Goal: Information Seeking & Learning: Learn about a topic

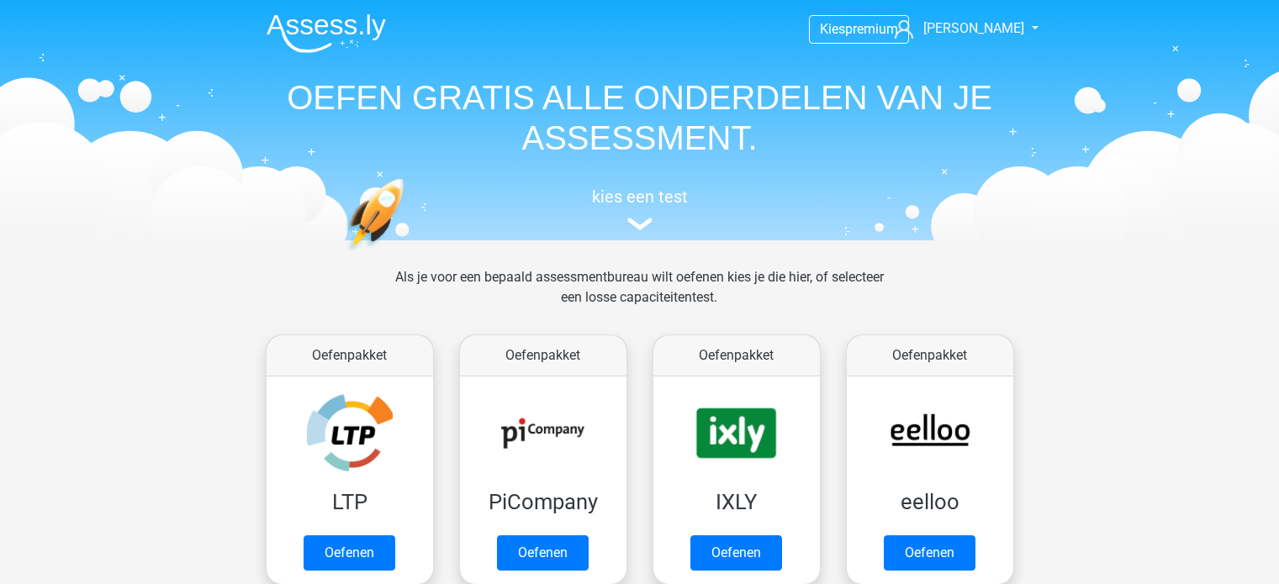
scroll to position [168, 0]
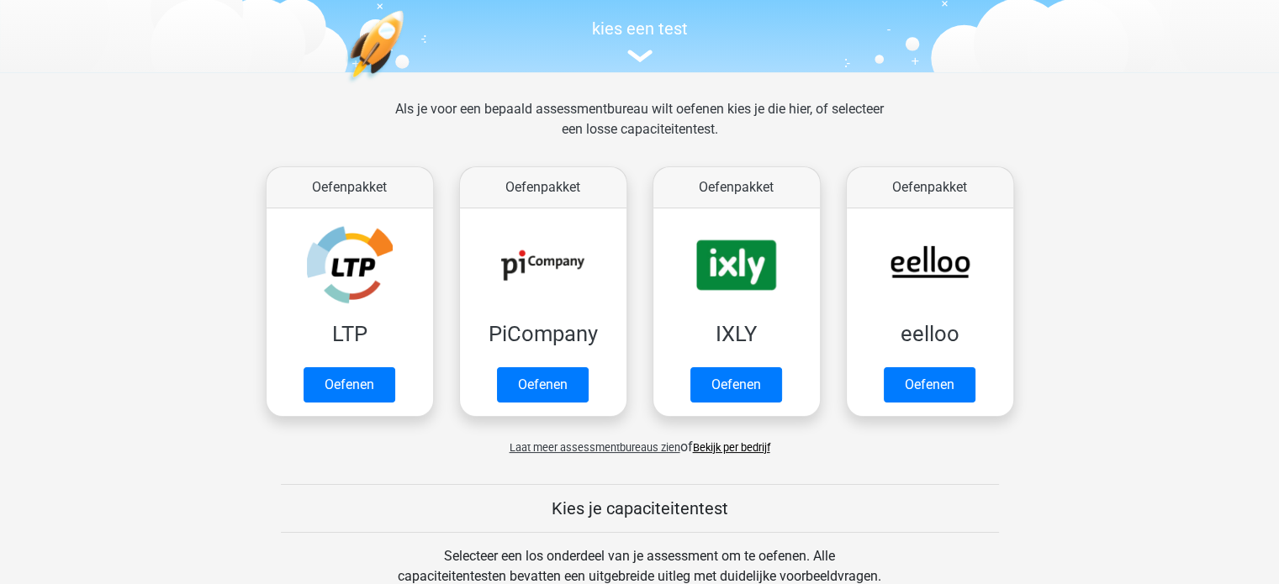
drag, startPoint x: 351, startPoint y: 6, endPoint x: 202, endPoint y: 50, distance: 155.3
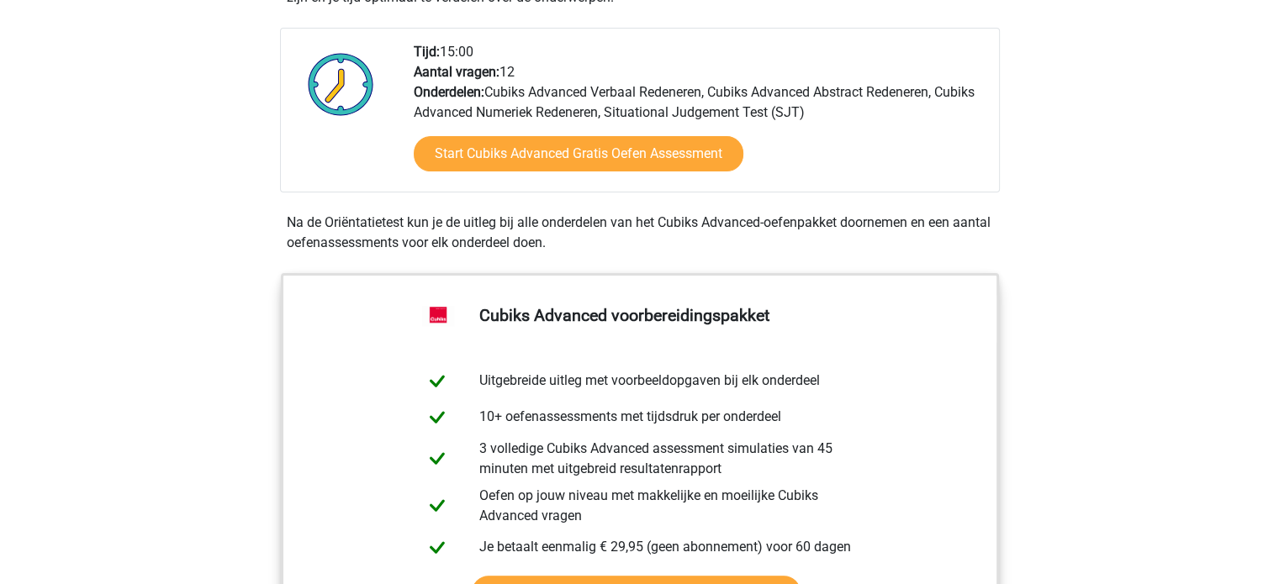
scroll to position [403, 0]
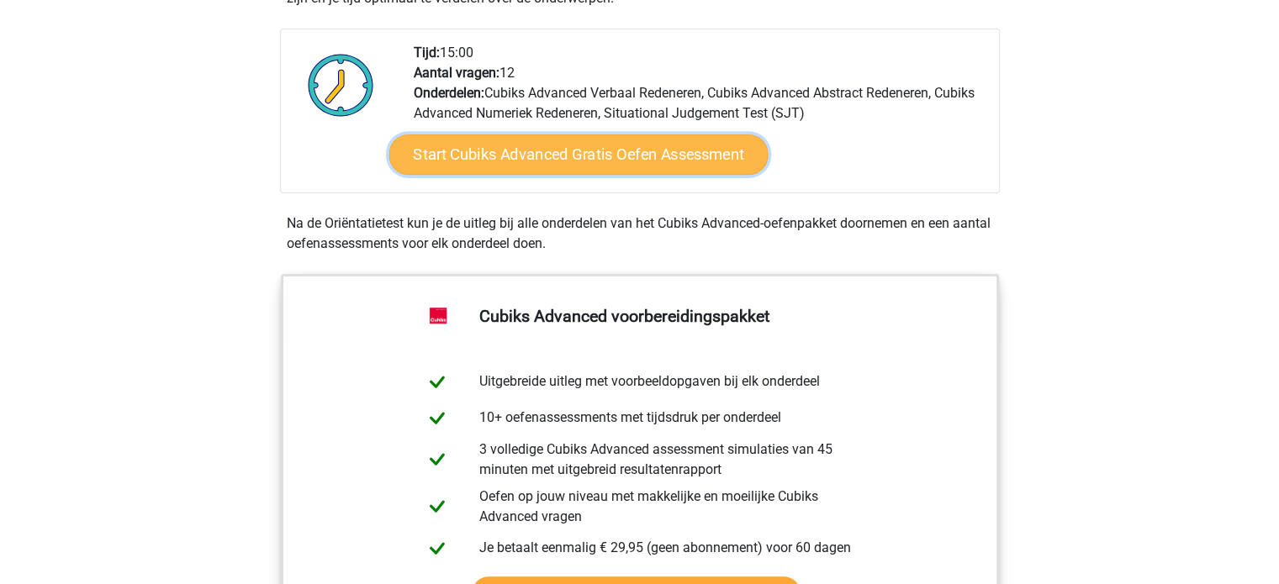
click at [531, 149] on link "Start Cubiks Advanced Gratis Oefen Assessment" at bounding box center [577, 155] width 379 height 40
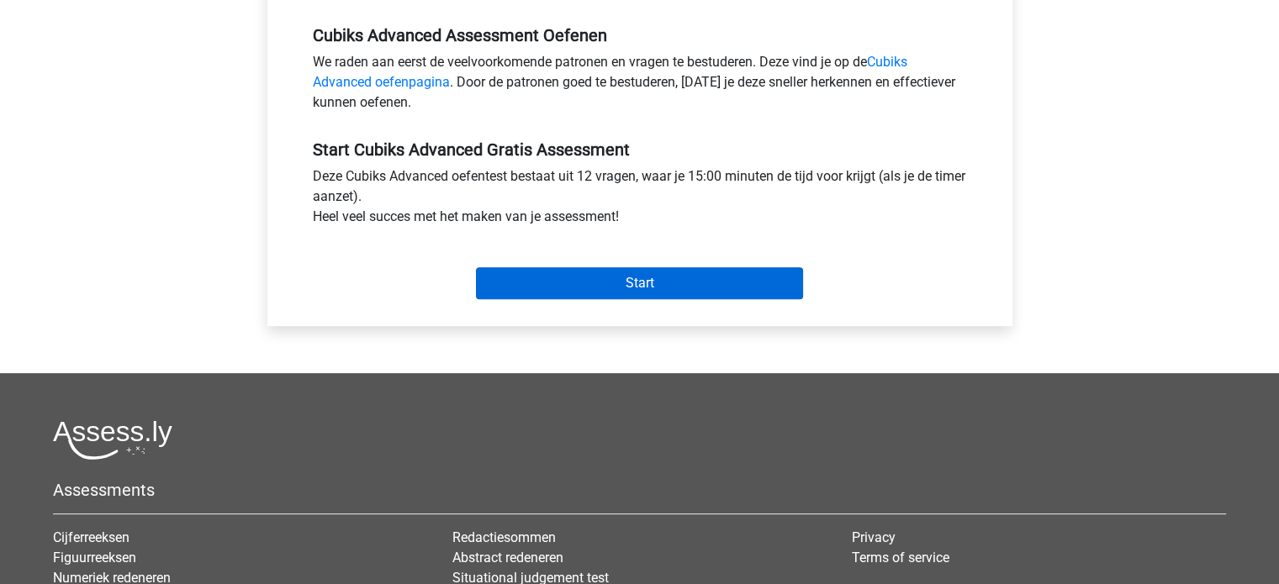
scroll to position [568, 0]
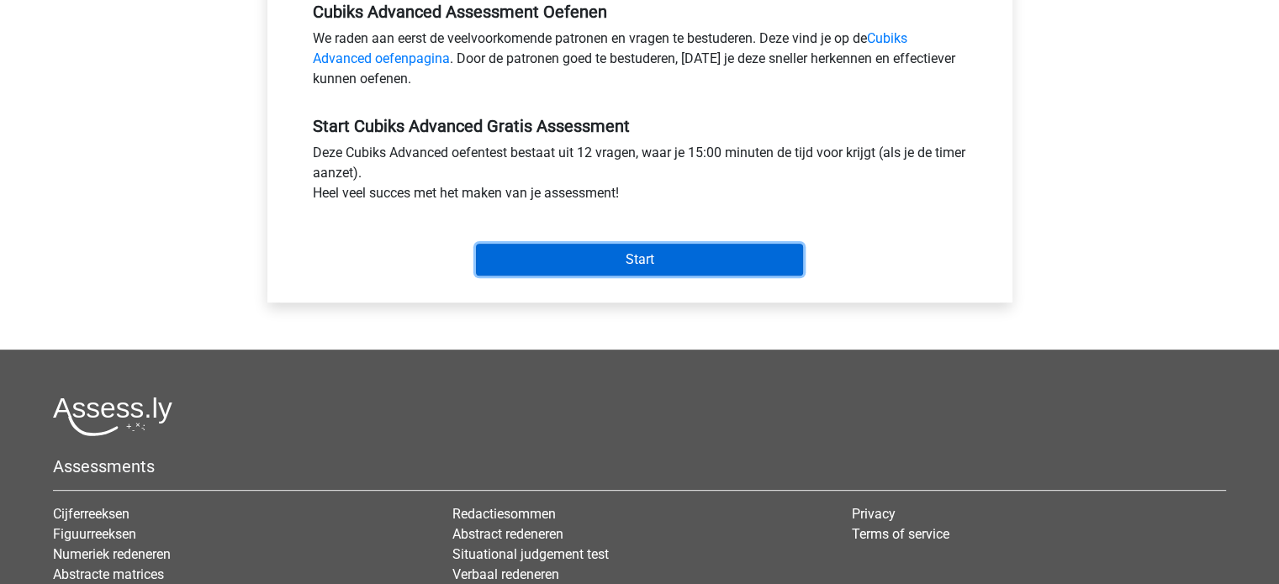
click at [597, 258] on input "Start" at bounding box center [639, 260] width 327 height 32
click at [697, 256] on input "Start" at bounding box center [639, 260] width 327 height 32
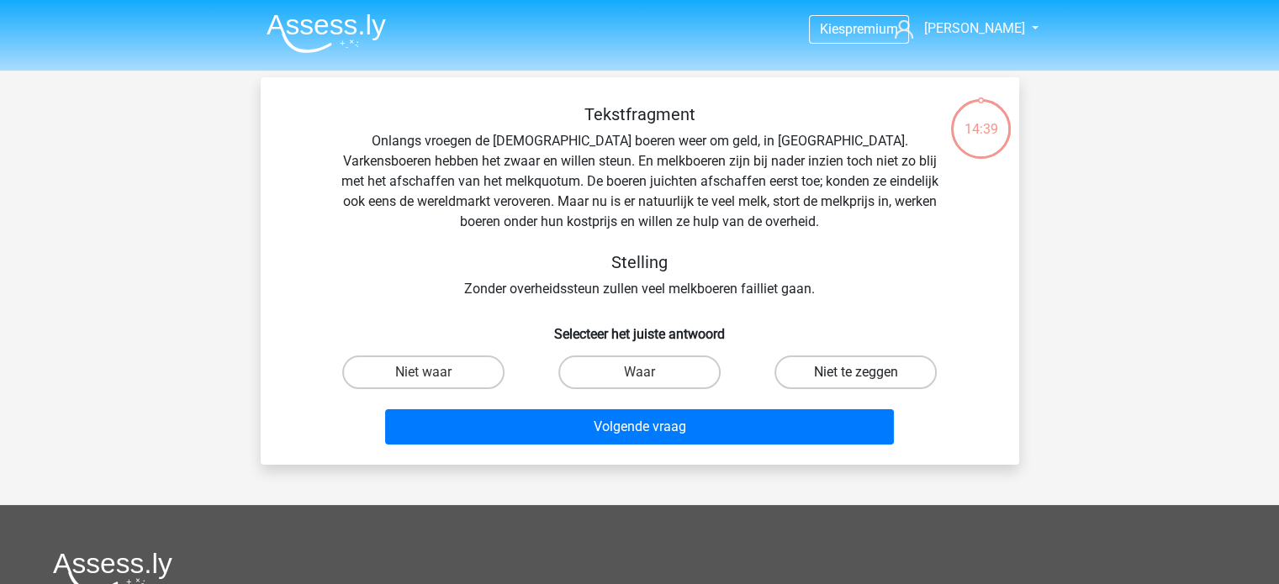
click at [893, 367] on label "Niet te zeggen" at bounding box center [855, 373] width 162 height 34
click at [867, 372] on input "Niet te zeggen" at bounding box center [861, 377] width 11 height 11
radio input "true"
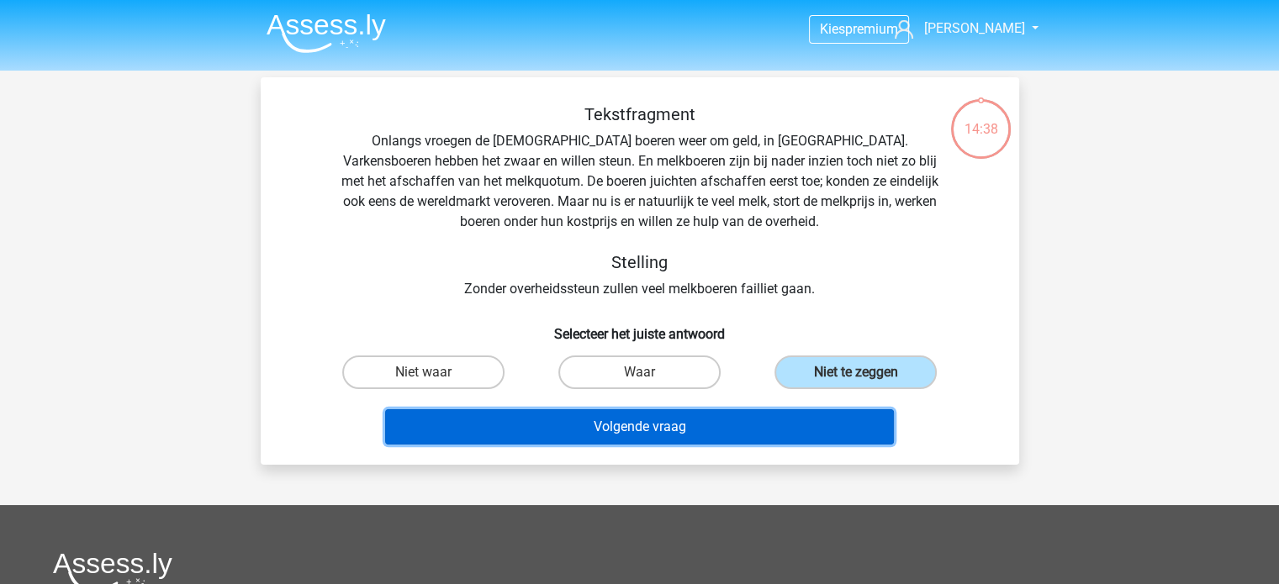
click at [779, 426] on button "Volgende vraag" at bounding box center [639, 426] width 509 height 35
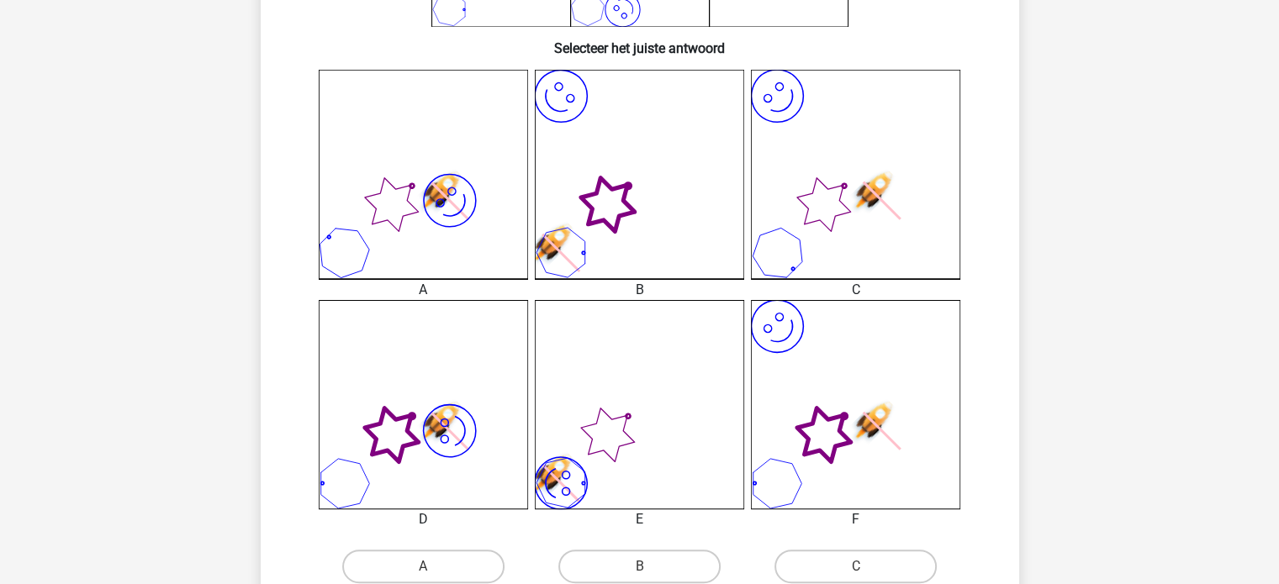
scroll to position [406, 0]
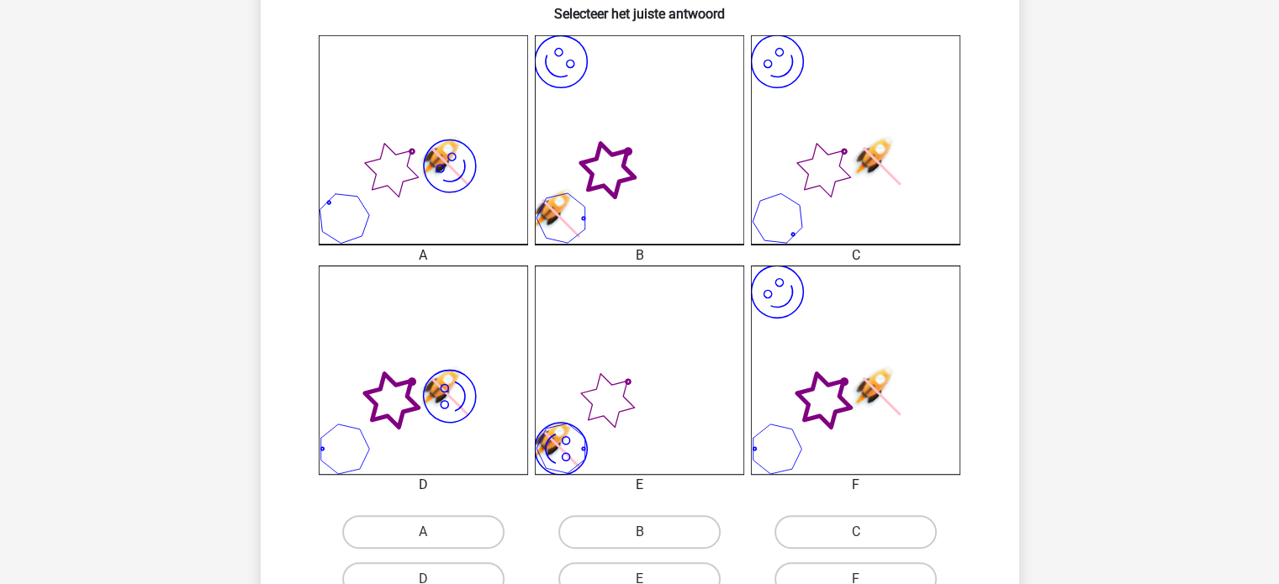
scroll to position [444, 0]
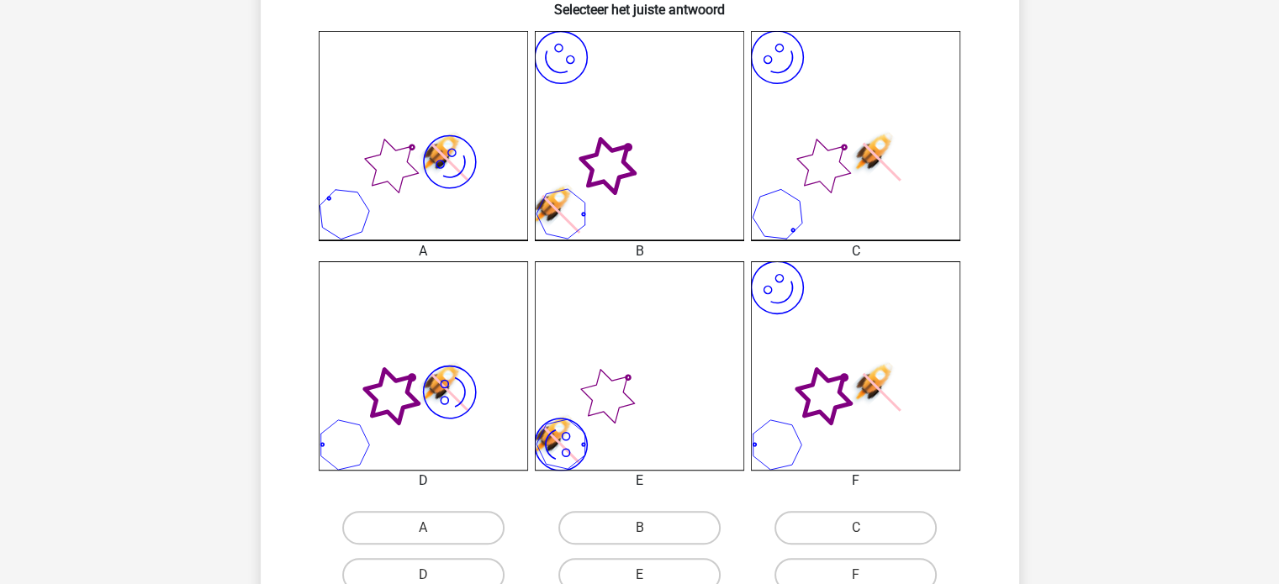
drag, startPoint x: 749, startPoint y: 252, endPoint x: 1180, endPoint y: 334, distance: 439.0
click at [1180, 334] on div "Kies premium Robert redlabluaptrebor@hotmail.com" at bounding box center [639, 354] width 1279 height 1596
click at [867, 350] on icon "image/svg+xml" at bounding box center [855, 365] width 209 height 209
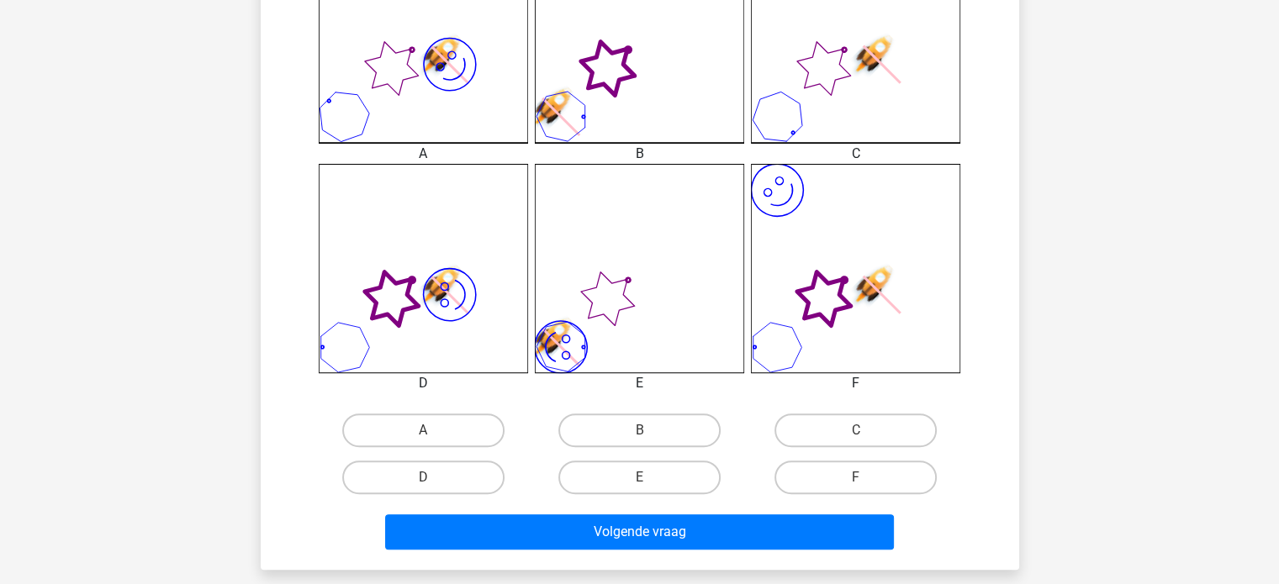
scroll to position [541, 0]
click at [842, 473] on label "F" at bounding box center [855, 478] width 162 height 34
click at [856, 478] on input "F" at bounding box center [861, 483] width 11 height 11
radio input "true"
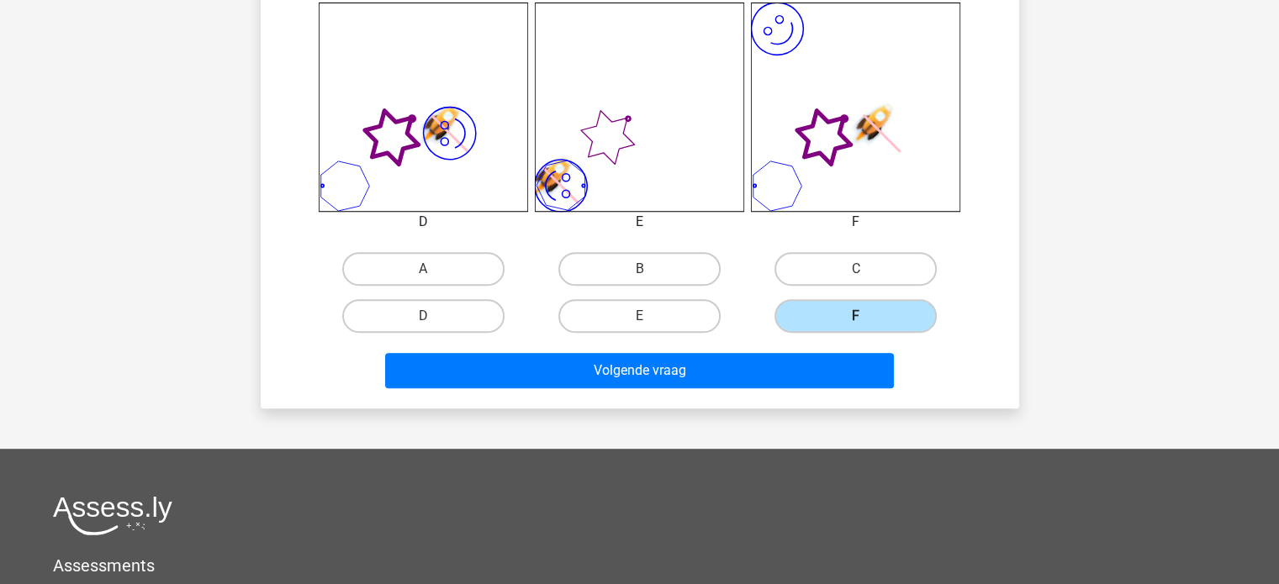
scroll to position [732, 0]
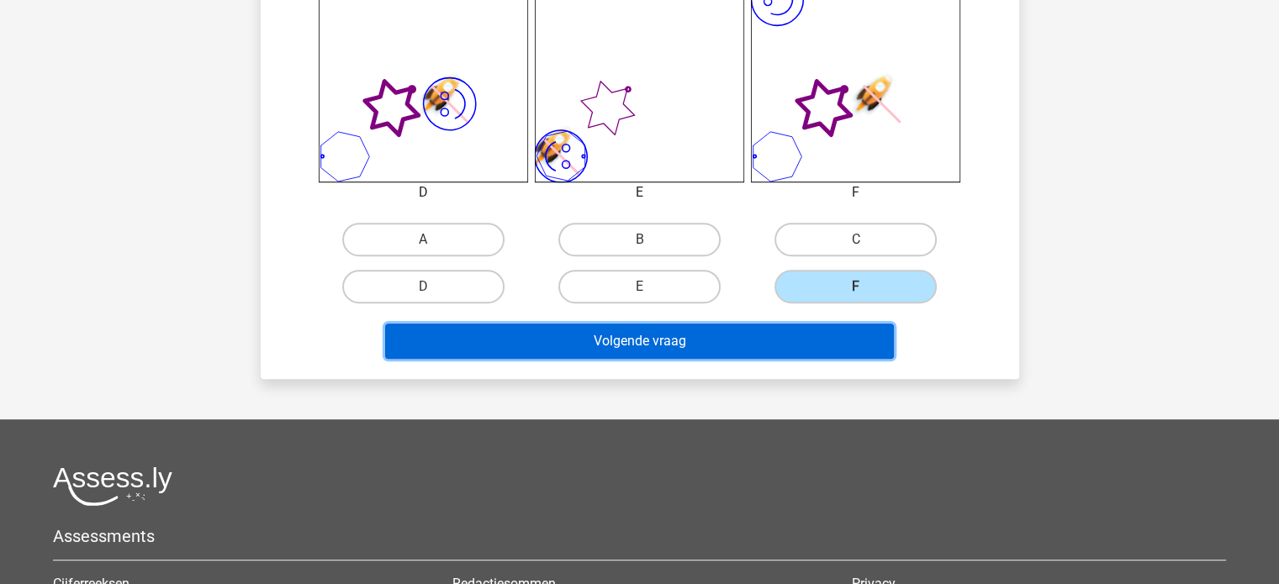
click at [703, 348] on button "Volgende vraag" at bounding box center [639, 341] width 509 height 35
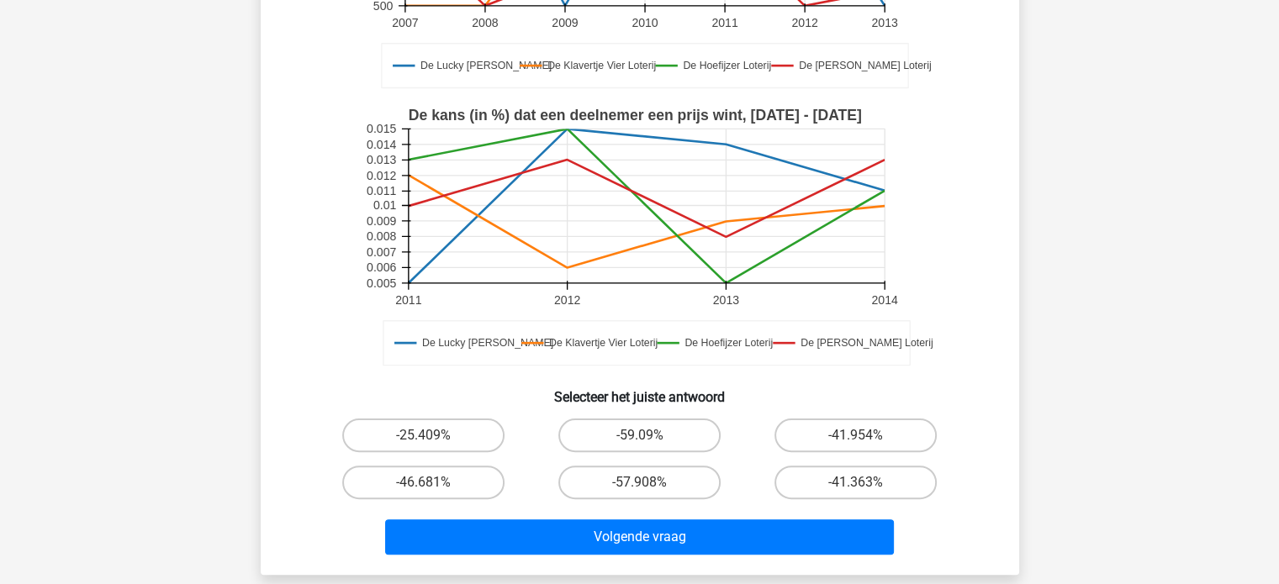
scroll to position [363, 0]
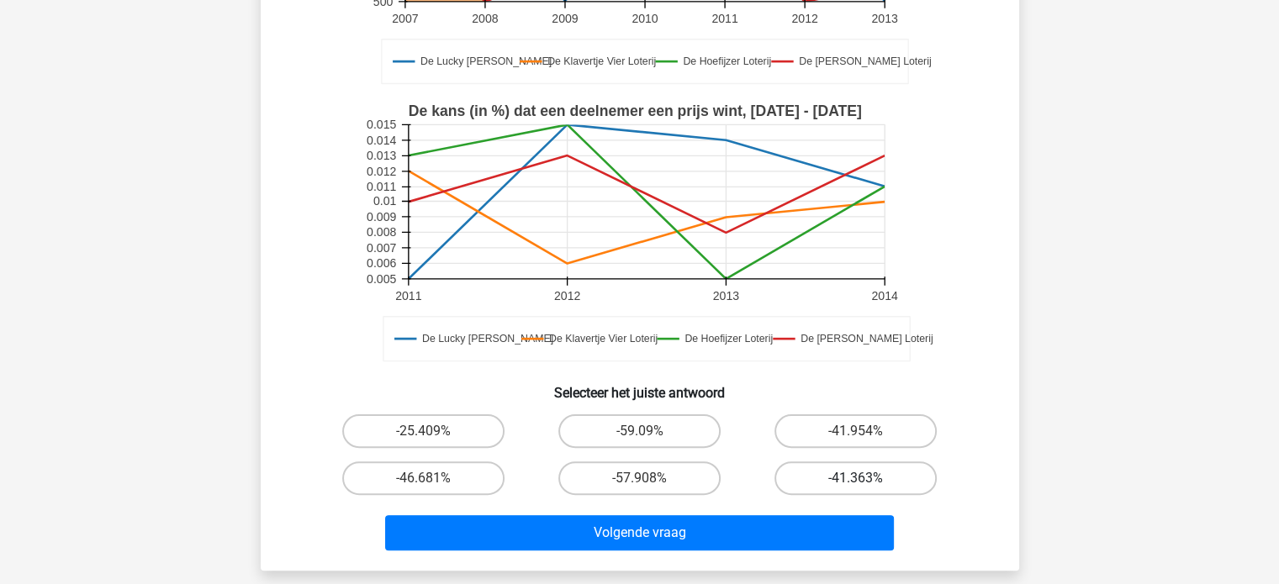
click at [854, 473] on label "-41.363%" at bounding box center [855, 479] width 162 height 34
click at [856, 478] on input "-41.363%" at bounding box center [861, 483] width 11 height 11
radio input "true"
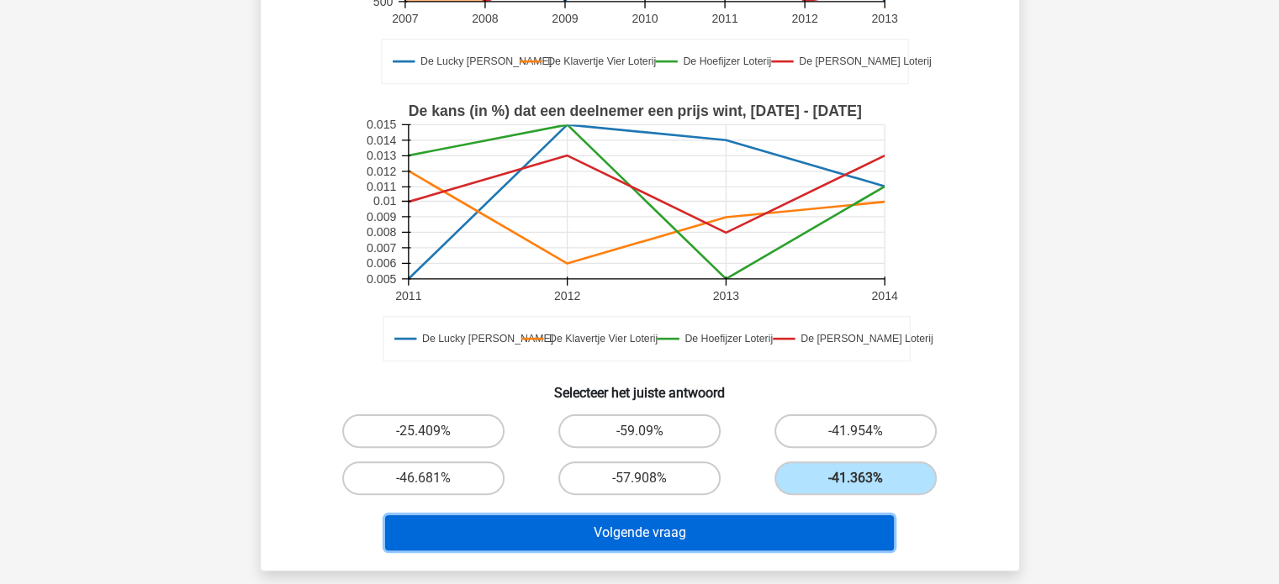
click at [753, 529] on button "Volgende vraag" at bounding box center [639, 532] width 509 height 35
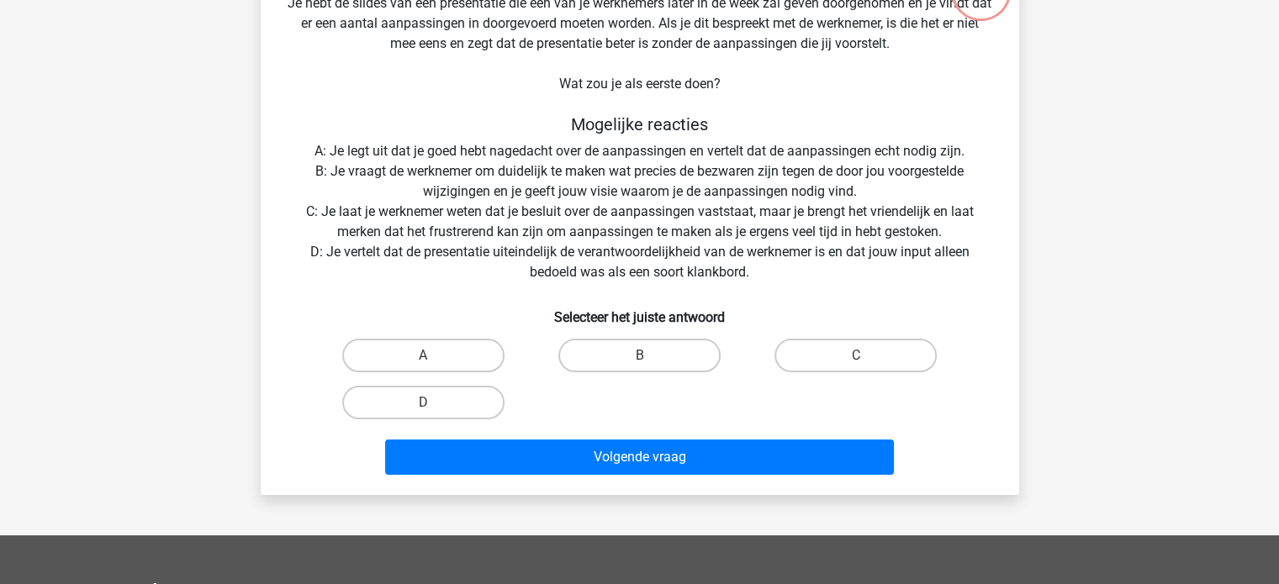
scroll to position [77, 0]
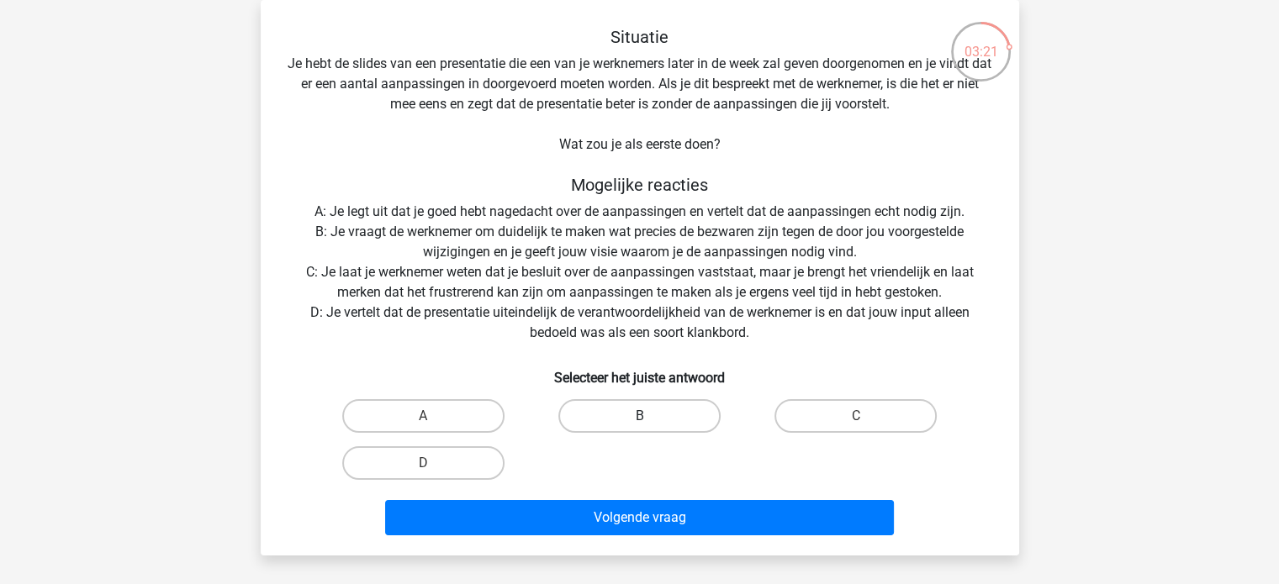
click at [647, 414] on label "B" at bounding box center [639, 416] width 162 height 34
click at [647, 416] on input "B" at bounding box center [644, 421] width 11 height 11
radio input "true"
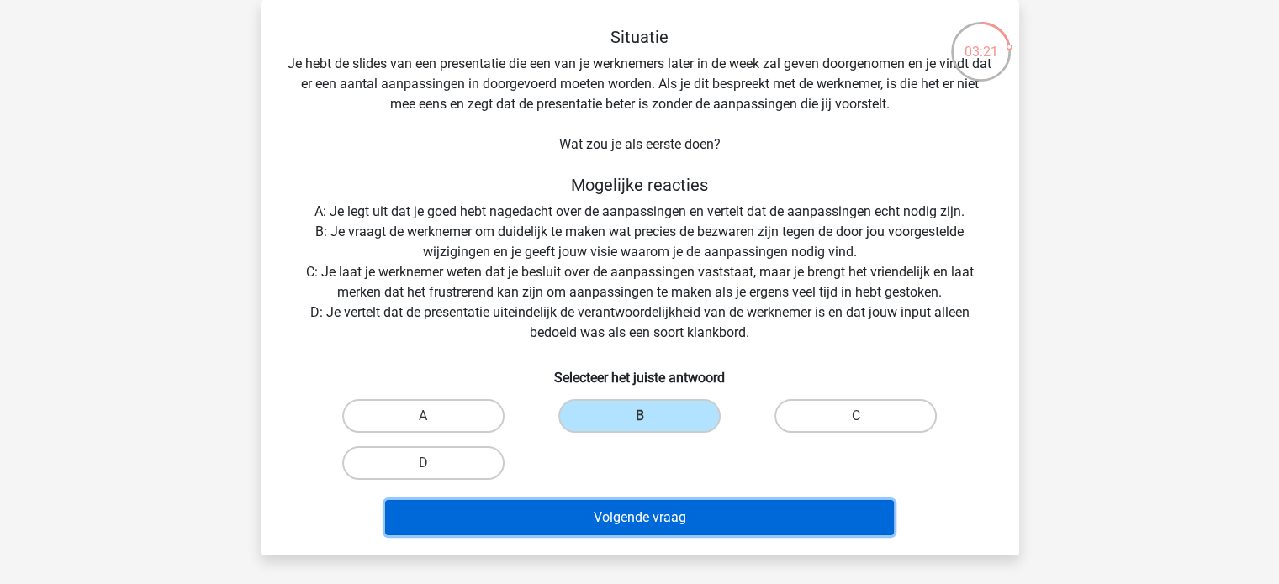
click at [659, 510] on button "Volgende vraag" at bounding box center [639, 517] width 509 height 35
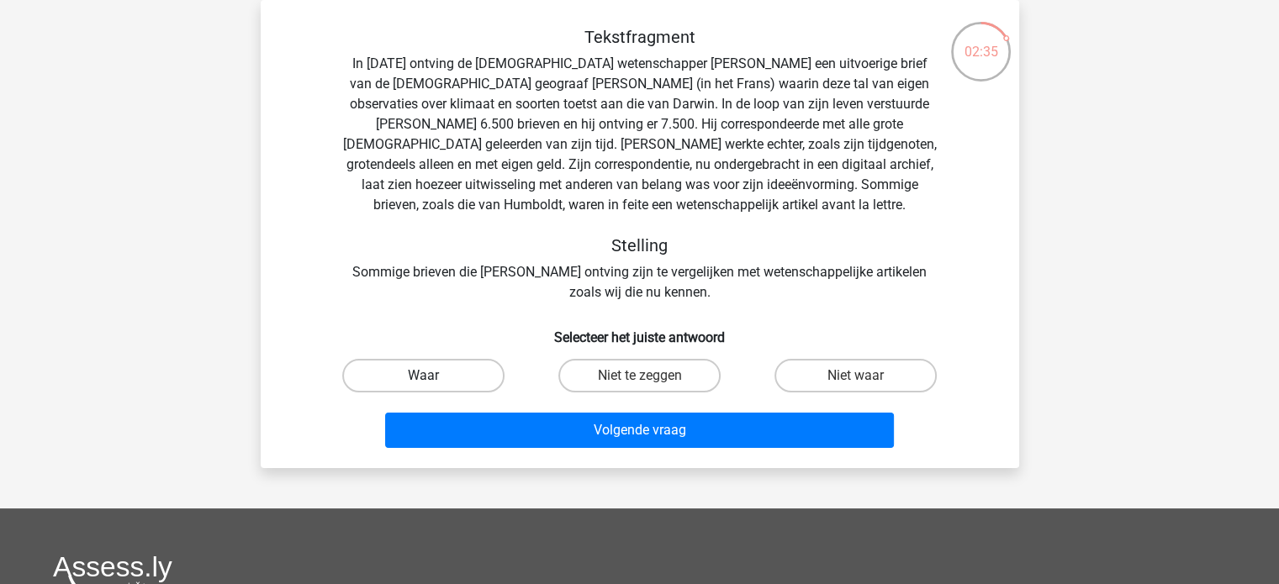
click at [446, 378] on label "Waar" at bounding box center [423, 376] width 162 height 34
click at [434, 378] on input "Waar" at bounding box center [428, 381] width 11 height 11
radio input "true"
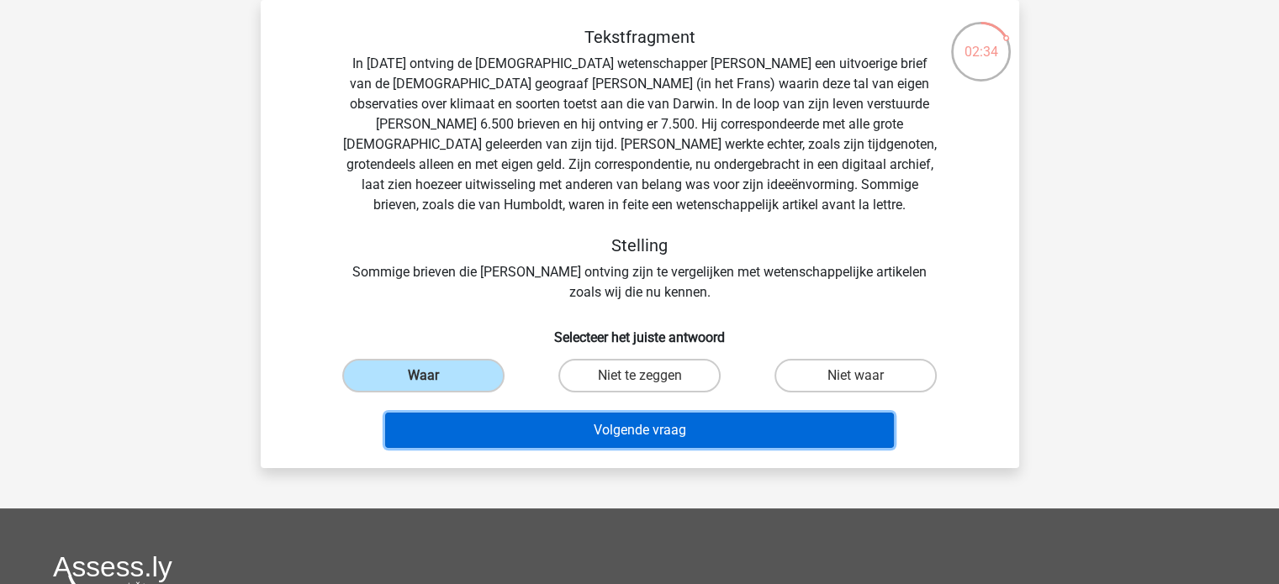
click at [518, 415] on button "Volgende vraag" at bounding box center [639, 430] width 509 height 35
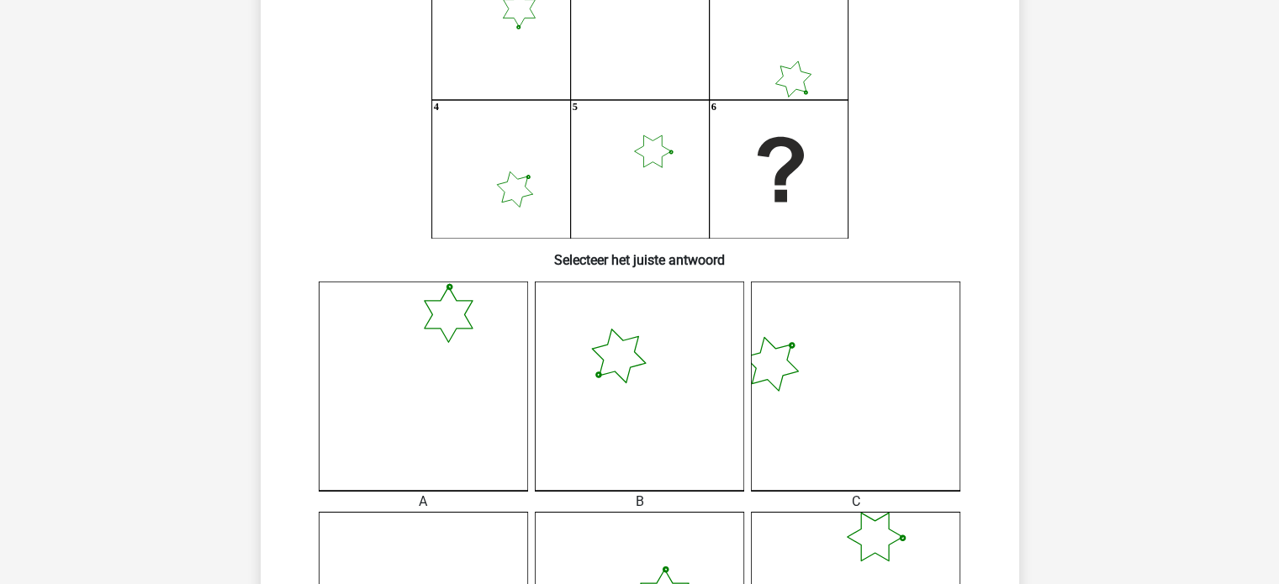
scroll to position [198, 0]
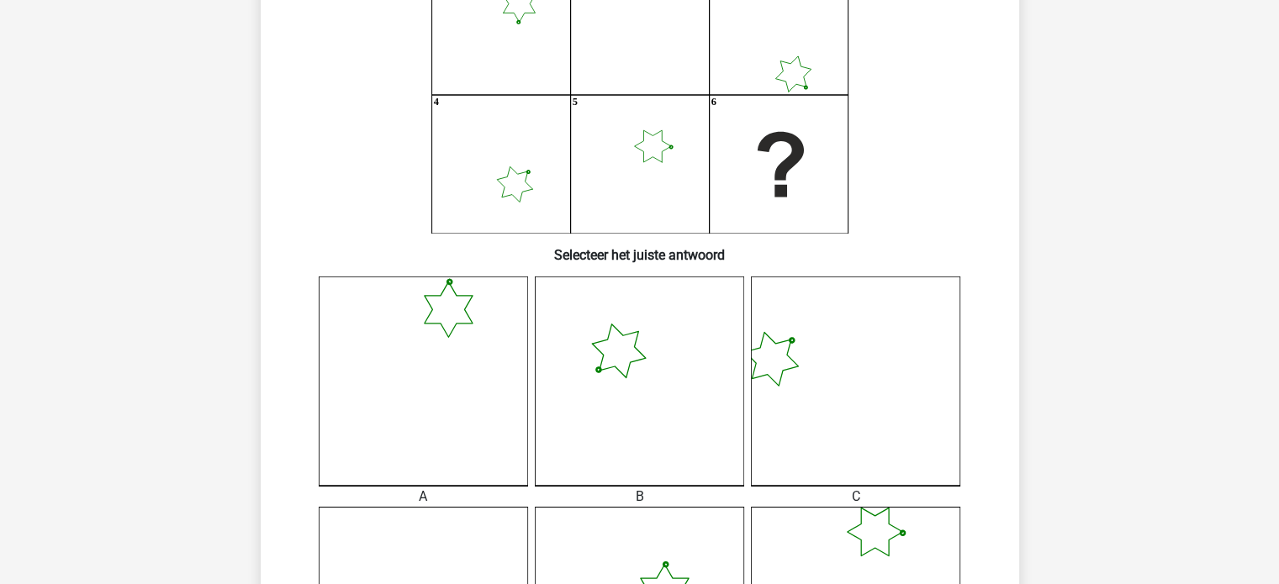
click at [387, 409] on icon at bounding box center [423, 381] width 209 height 209
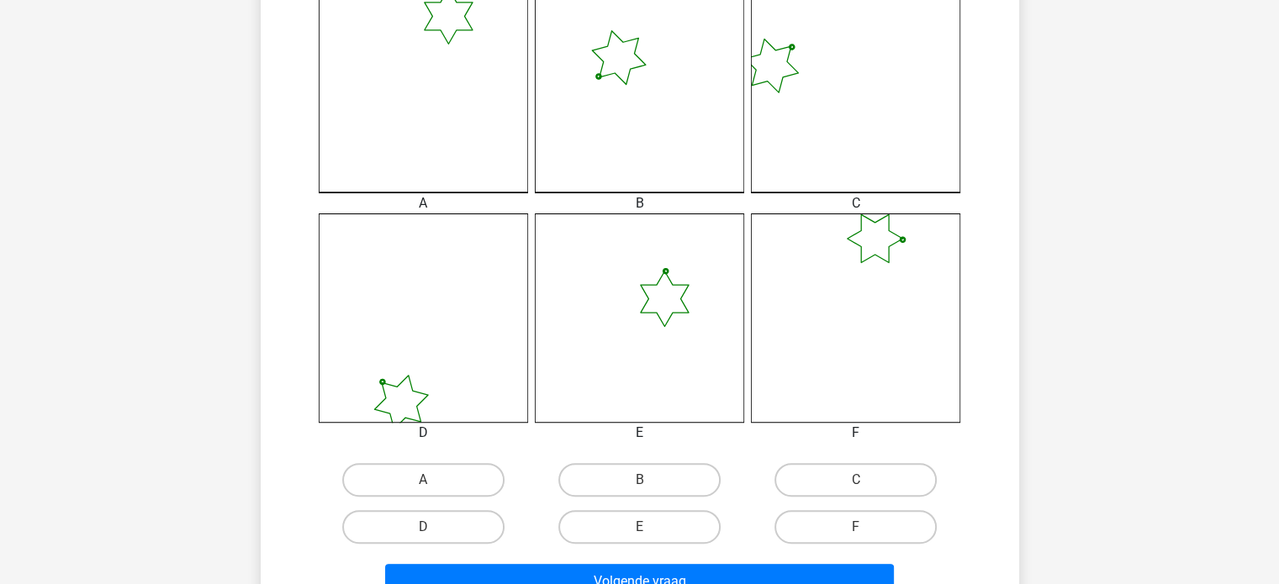
scroll to position [509, 0]
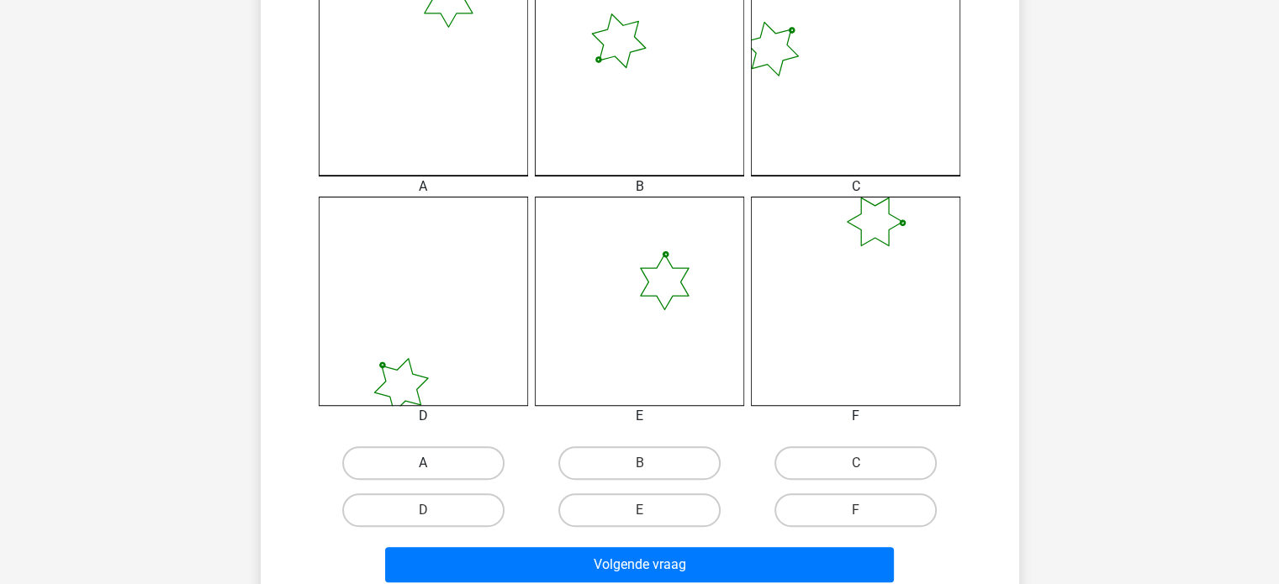
click at [393, 448] on label "A" at bounding box center [423, 463] width 162 height 34
click at [423, 463] on input "A" at bounding box center [428, 468] width 11 height 11
radio input "true"
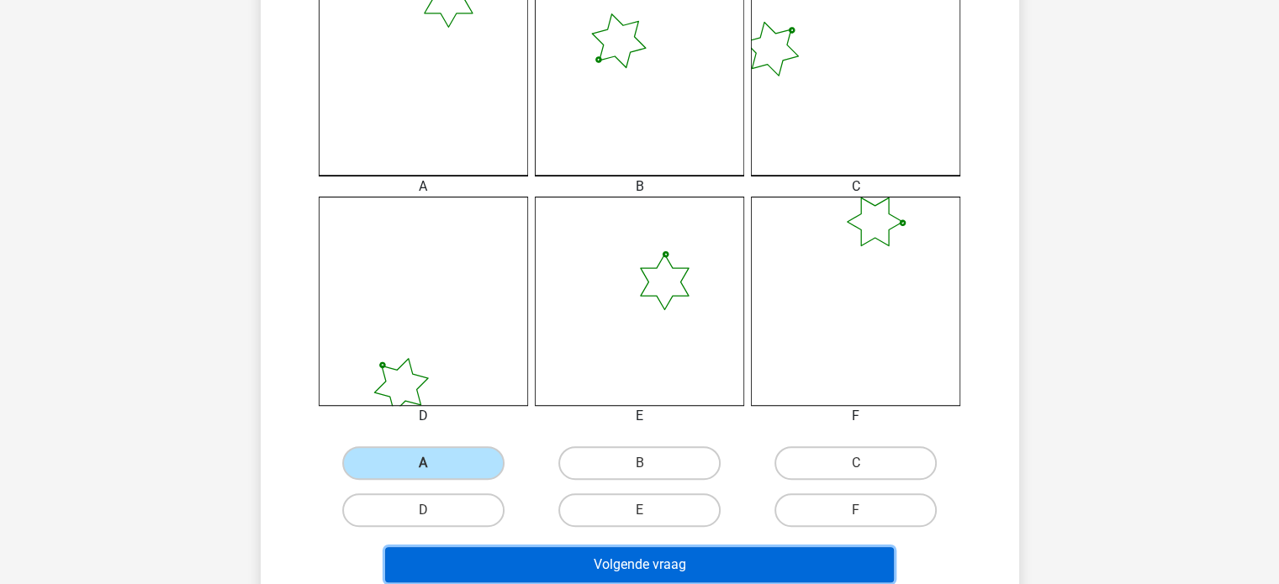
click at [545, 556] on button "Volgende vraag" at bounding box center [639, 564] width 509 height 35
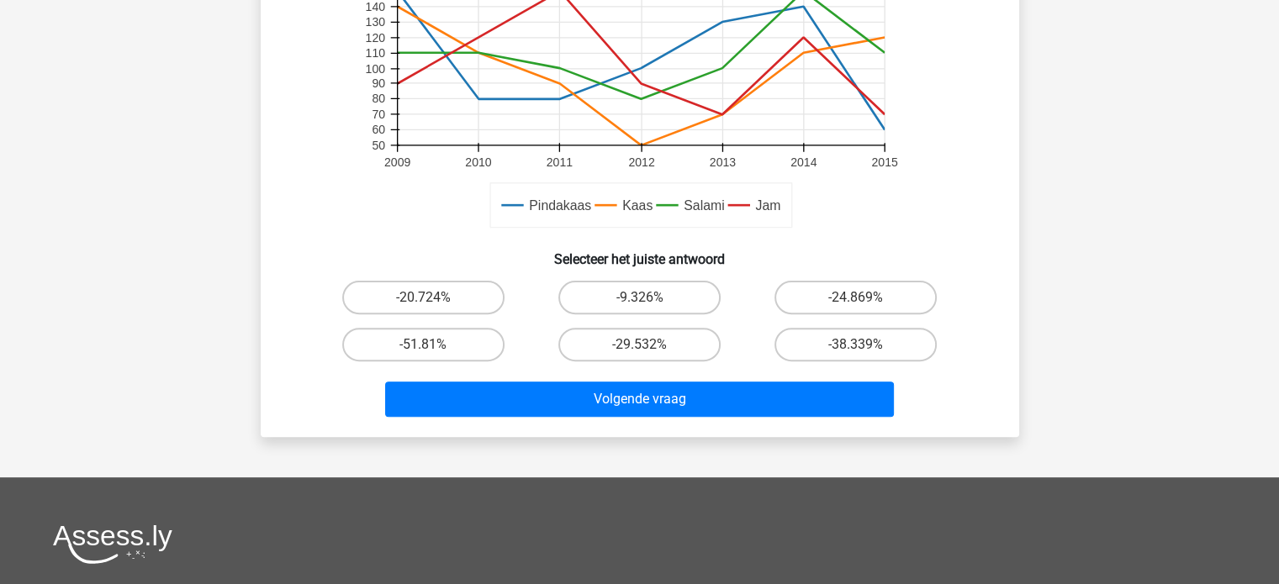
scroll to position [503, 0]
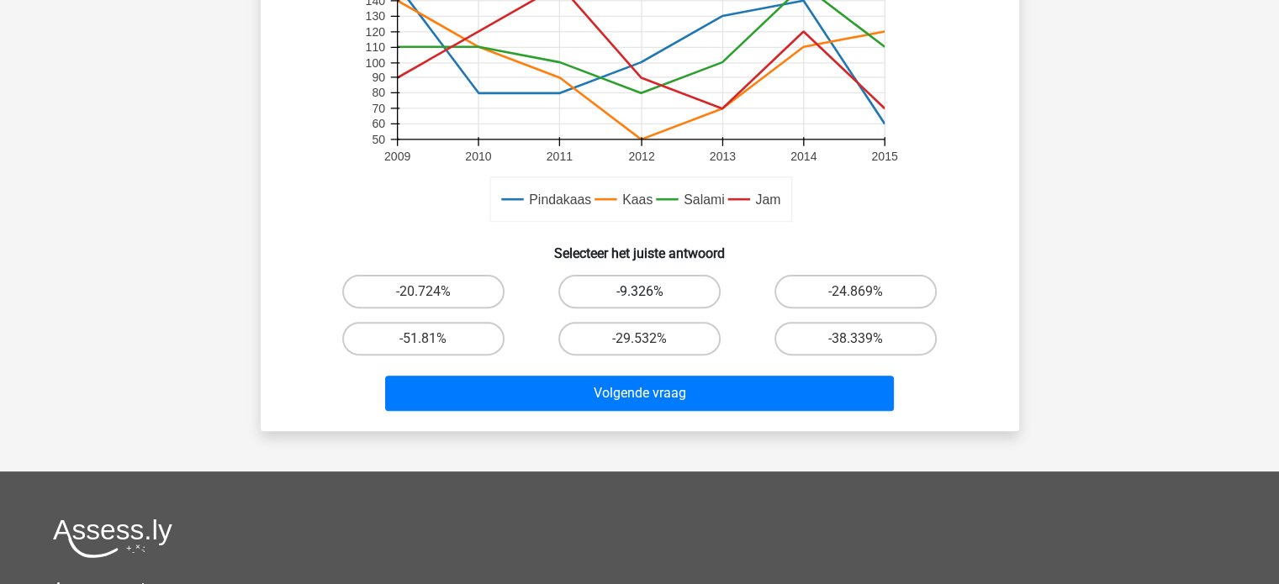
click at [632, 288] on label "-9.326%" at bounding box center [639, 292] width 162 height 34
click at [639, 292] on input "-9.326%" at bounding box center [644, 297] width 11 height 11
radio input "true"
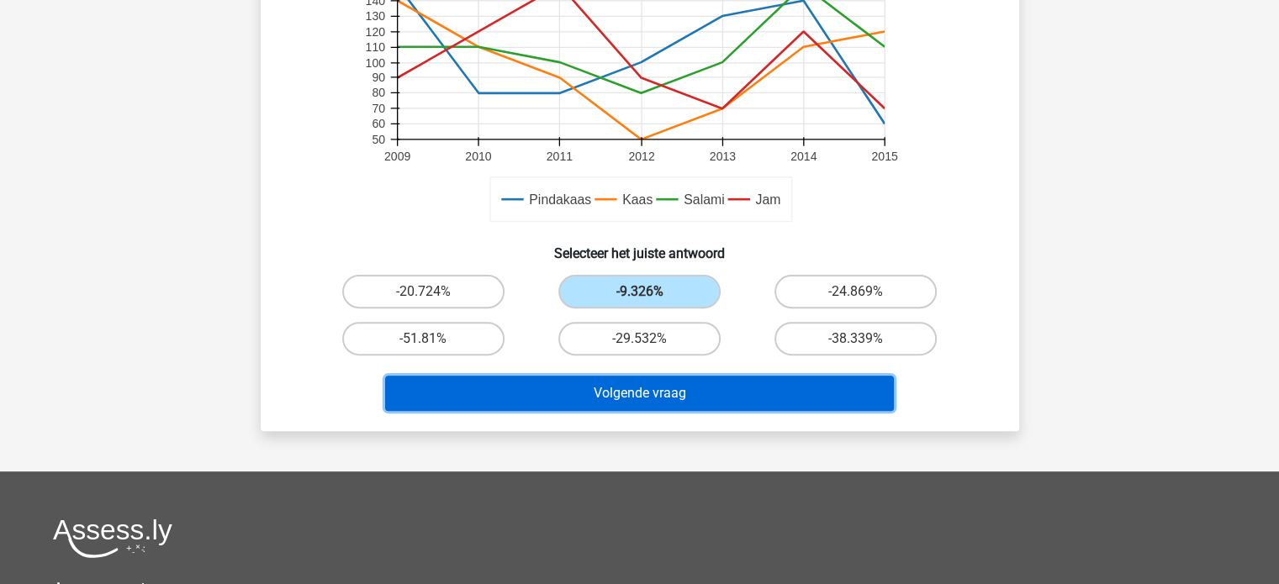
click at [631, 381] on button "Volgende vraag" at bounding box center [639, 393] width 509 height 35
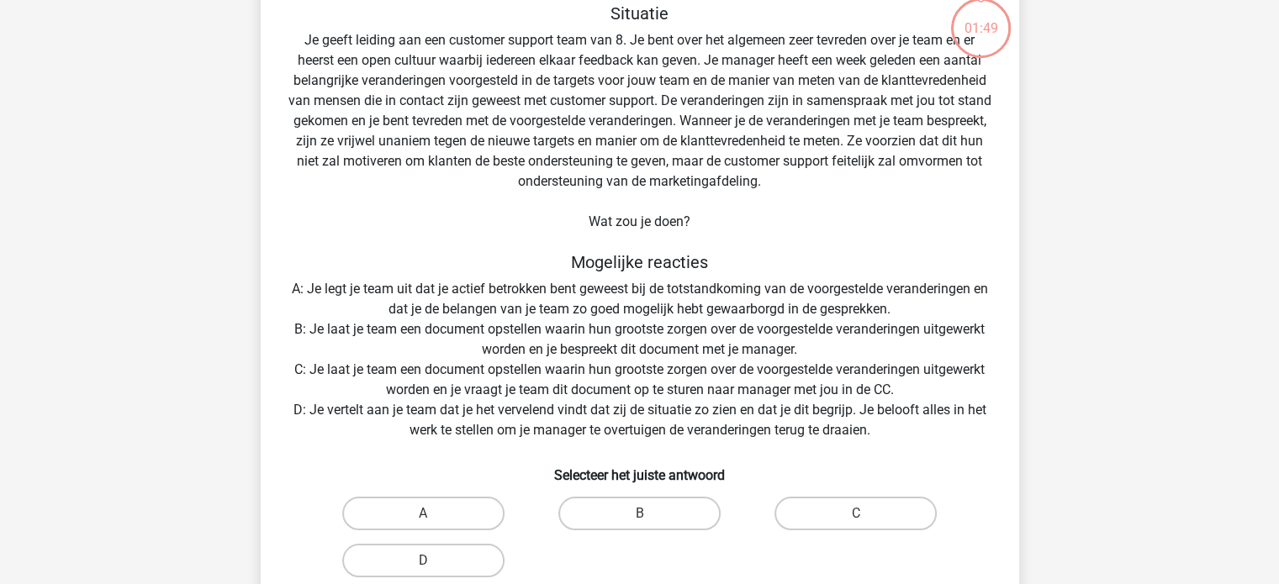
scroll to position [77, 0]
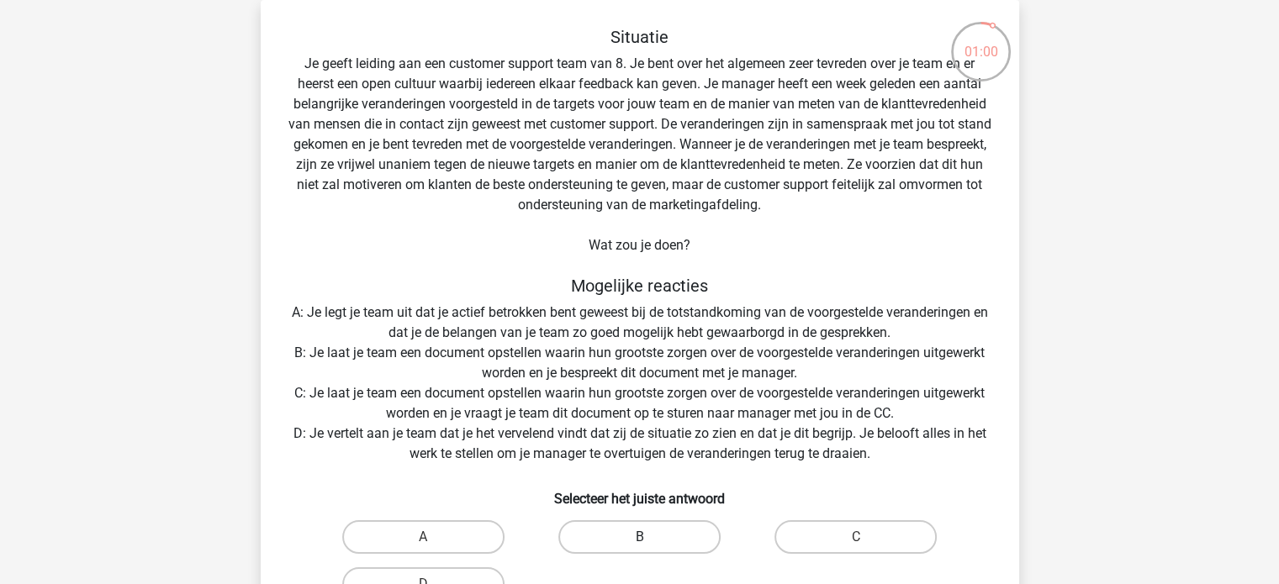
click at [638, 537] on label "B" at bounding box center [639, 537] width 162 height 34
click at [639, 537] on input "B" at bounding box center [644, 542] width 11 height 11
radio input "true"
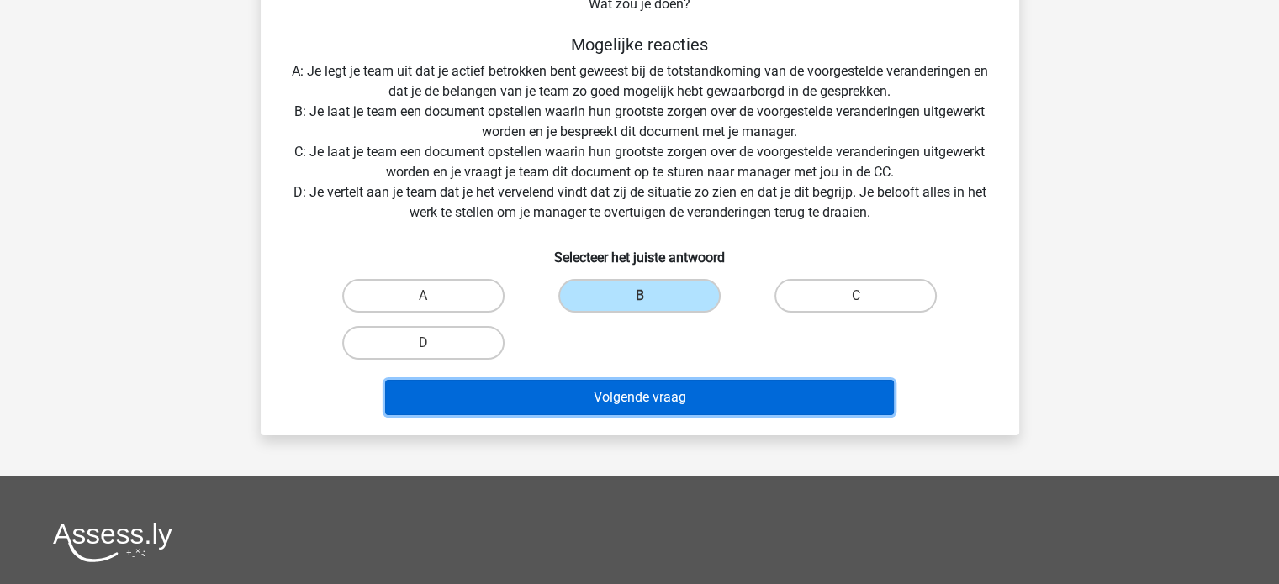
click at [660, 409] on button "Volgende vraag" at bounding box center [639, 397] width 509 height 35
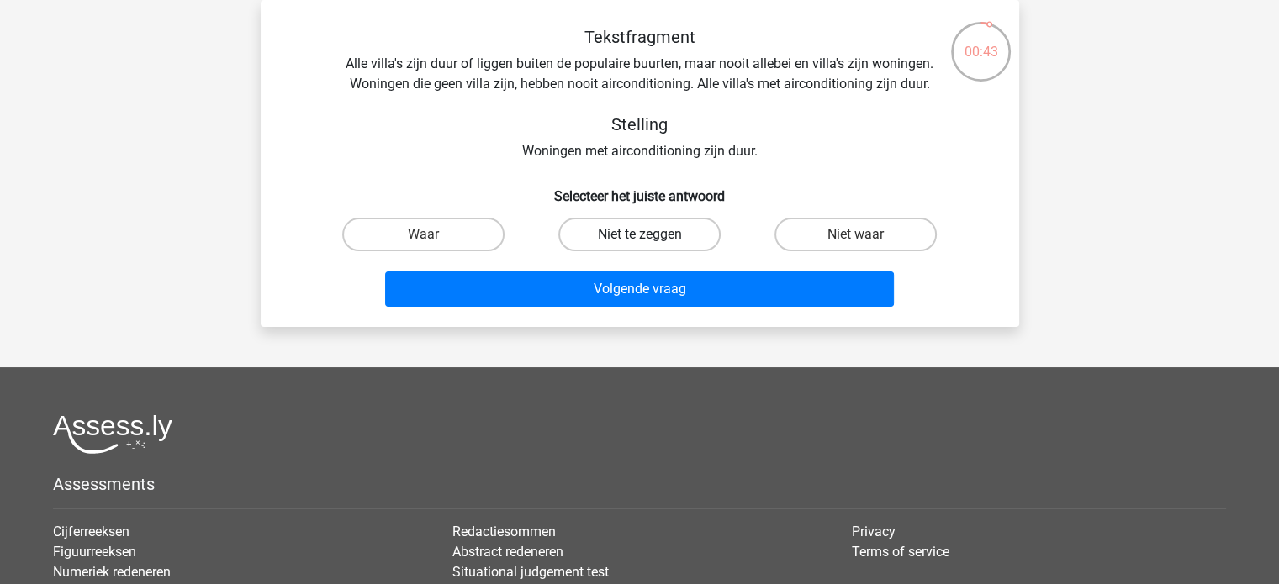
drag, startPoint x: 669, startPoint y: 237, endPoint x: 637, endPoint y: 238, distance: 32.0
click at [637, 238] on label "Niet te zeggen" at bounding box center [639, 235] width 162 height 34
click at [639, 238] on input "Niet te zeggen" at bounding box center [644, 240] width 11 height 11
radio input "true"
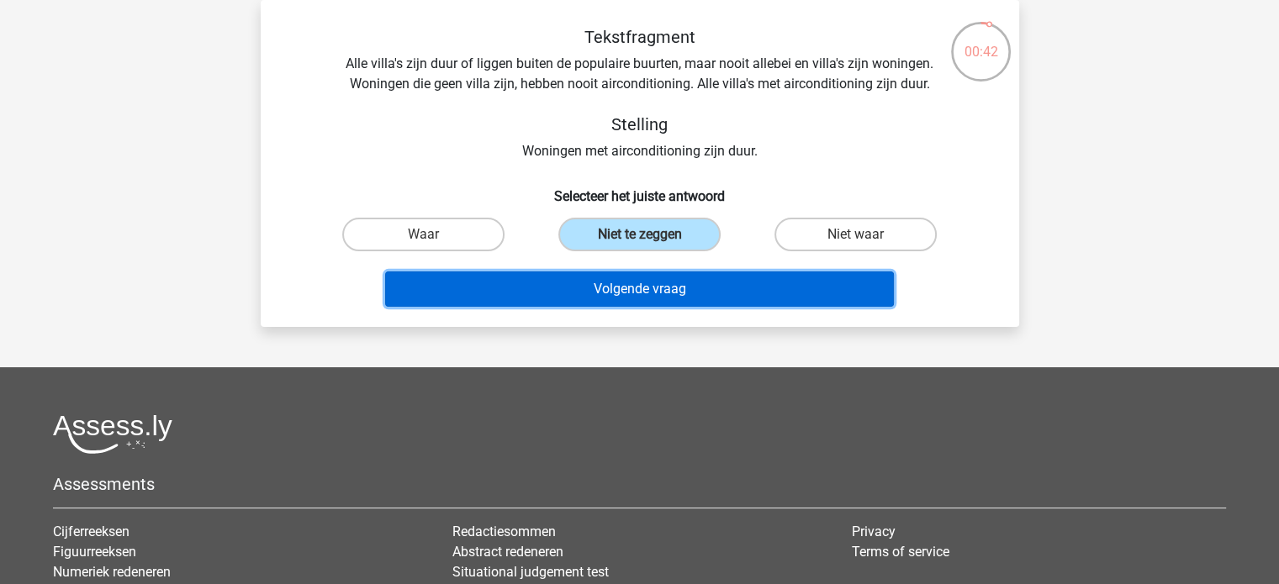
click at [639, 295] on button "Volgende vraag" at bounding box center [639, 289] width 509 height 35
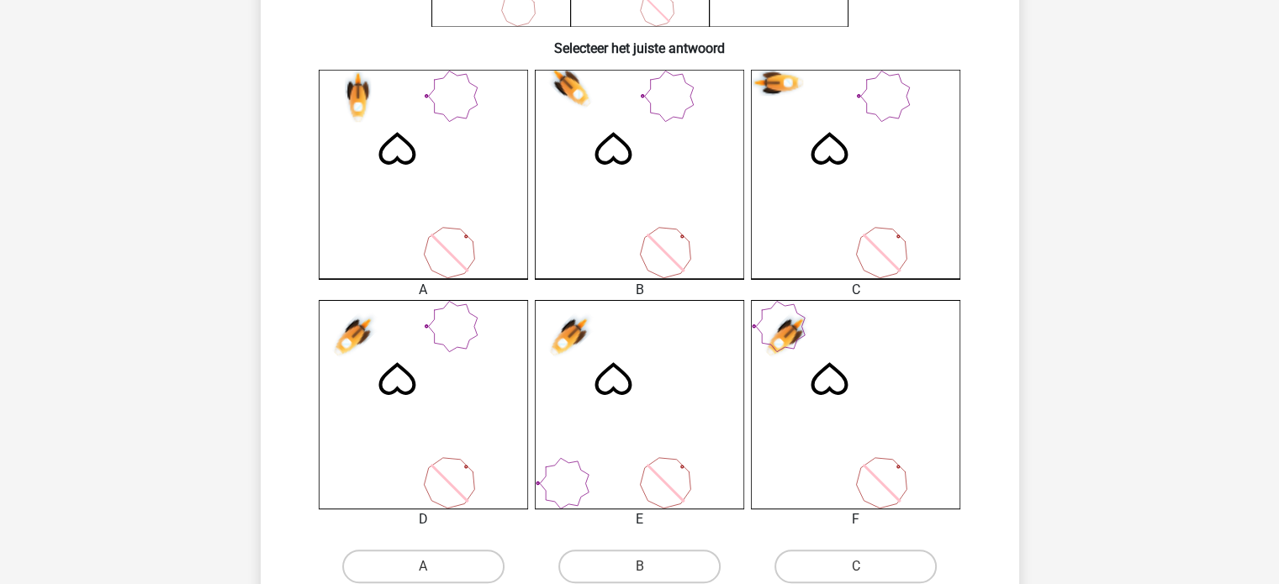
click at [825, 366] on icon at bounding box center [828, 378] width 35 height 31
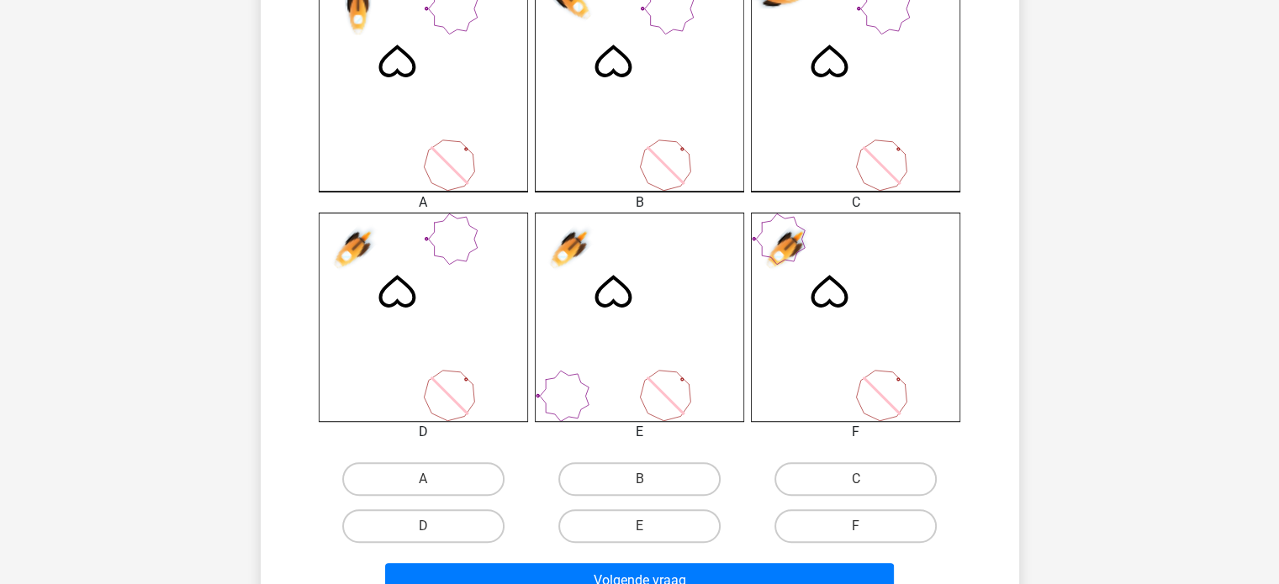
scroll to position [494, 0]
click at [896, 483] on label "C" at bounding box center [855, 478] width 162 height 34
click at [867, 483] on input "C" at bounding box center [861, 483] width 11 height 11
radio input "true"
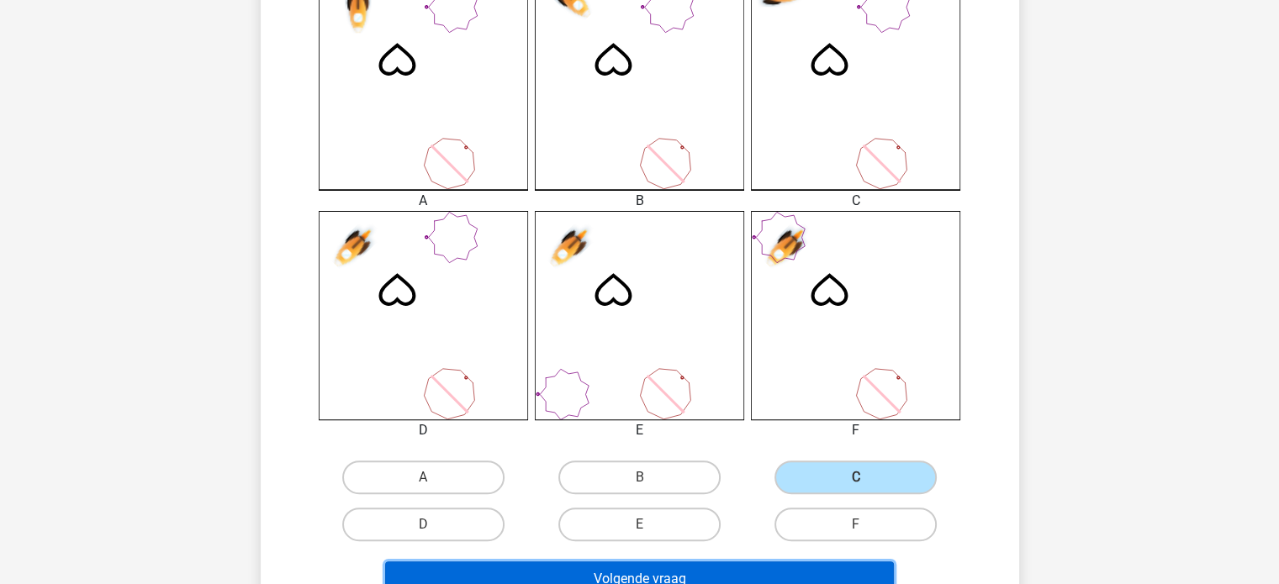
click at [795, 562] on button "Volgende vraag" at bounding box center [639, 579] width 509 height 35
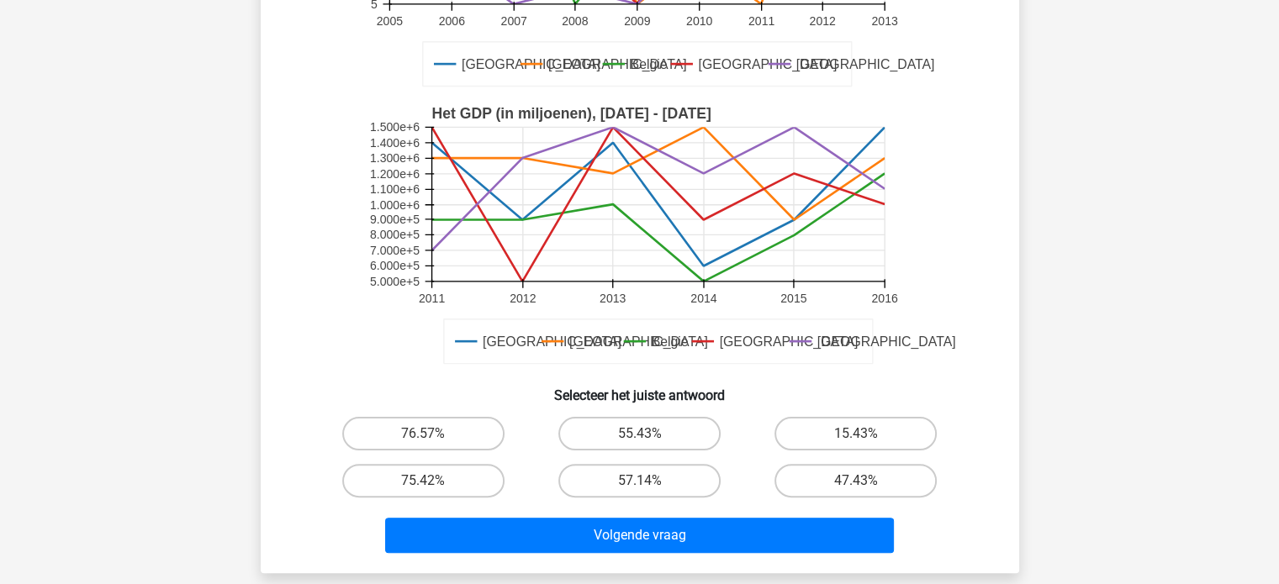
scroll to position [340, 0]
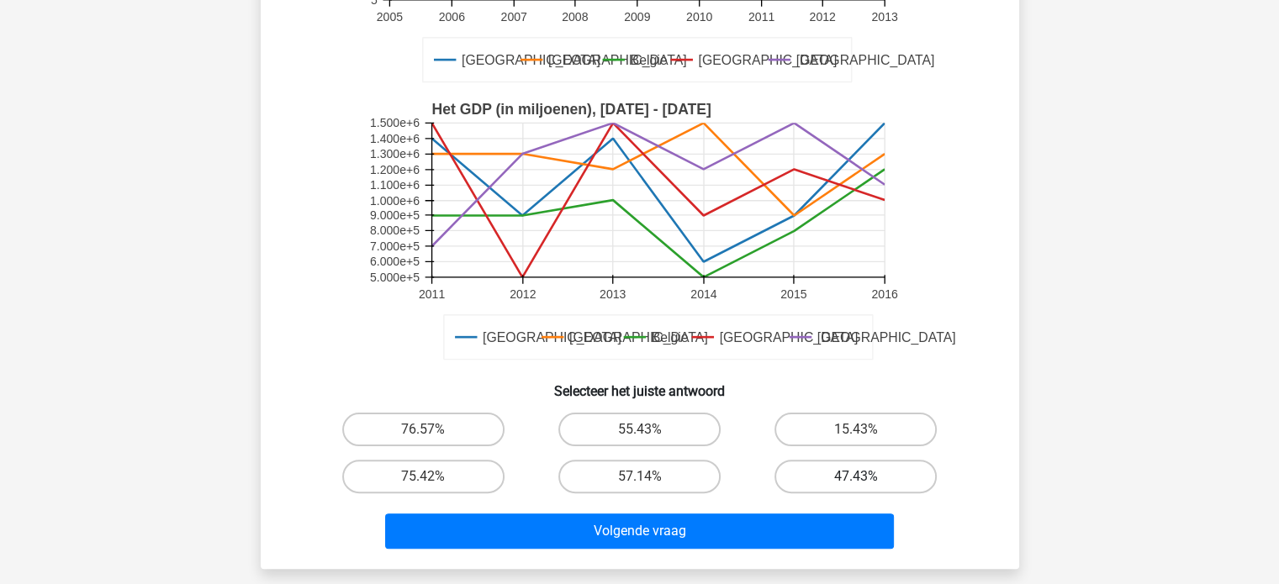
click at [813, 478] on label "47.43%" at bounding box center [855, 477] width 162 height 34
click at [856, 478] on input "47.43%" at bounding box center [861, 482] width 11 height 11
radio input "true"
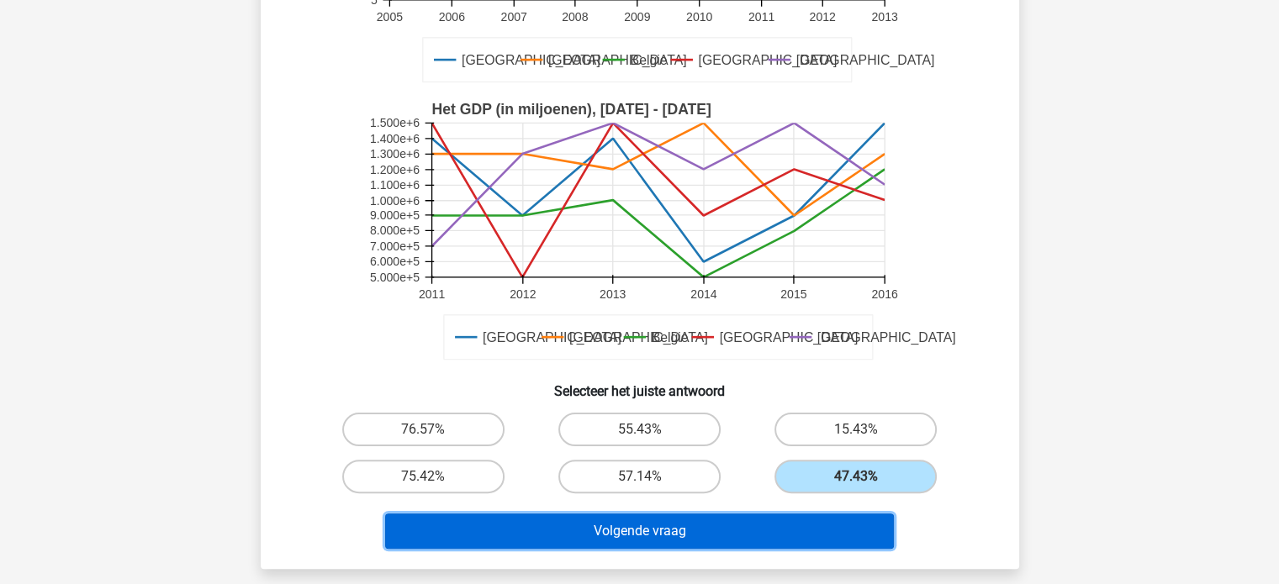
click at [790, 517] on button "Volgende vraag" at bounding box center [639, 531] width 509 height 35
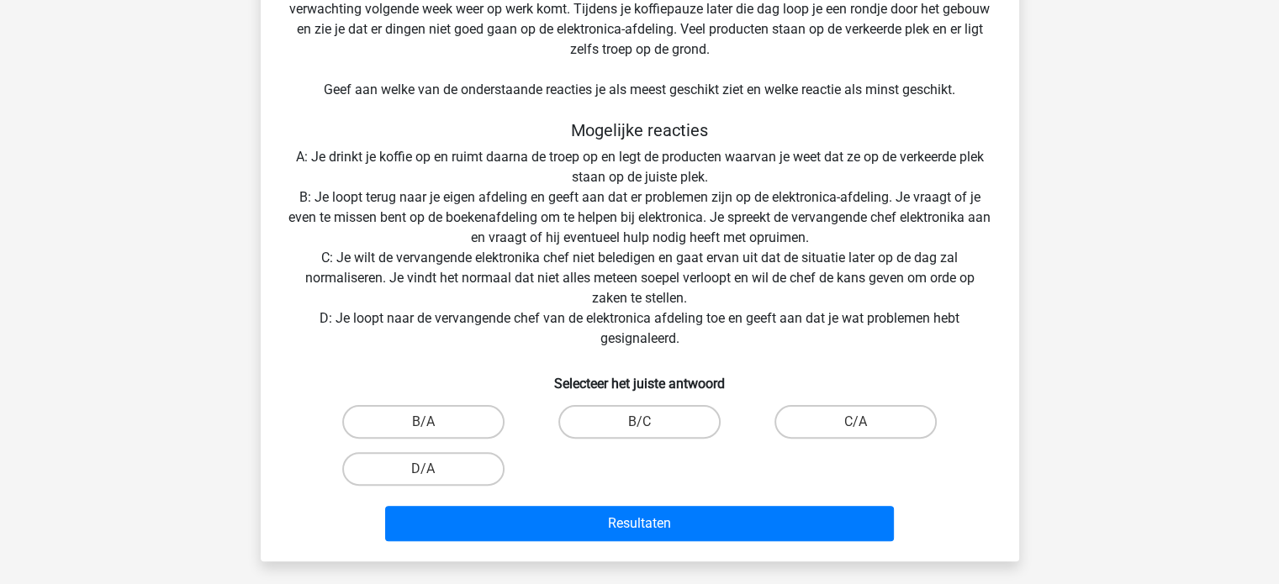
scroll to position [378, 0]
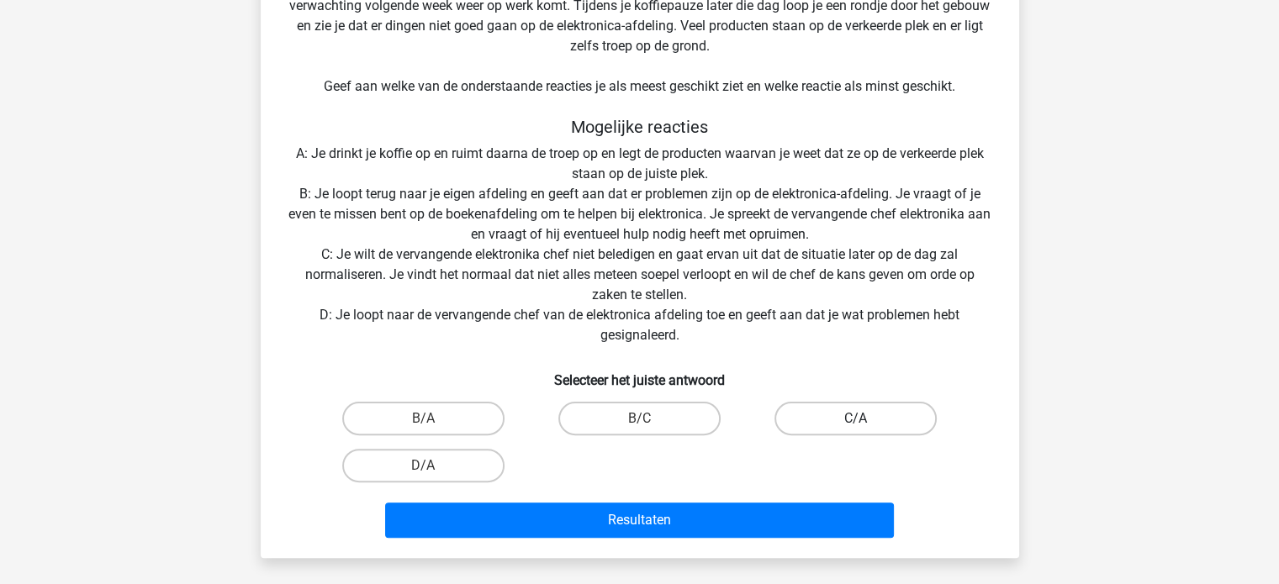
click at [828, 421] on label "C/A" at bounding box center [855, 419] width 162 height 34
click at [856, 421] on input "C/A" at bounding box center [861, 424] width 11 height 11
radio input "true"
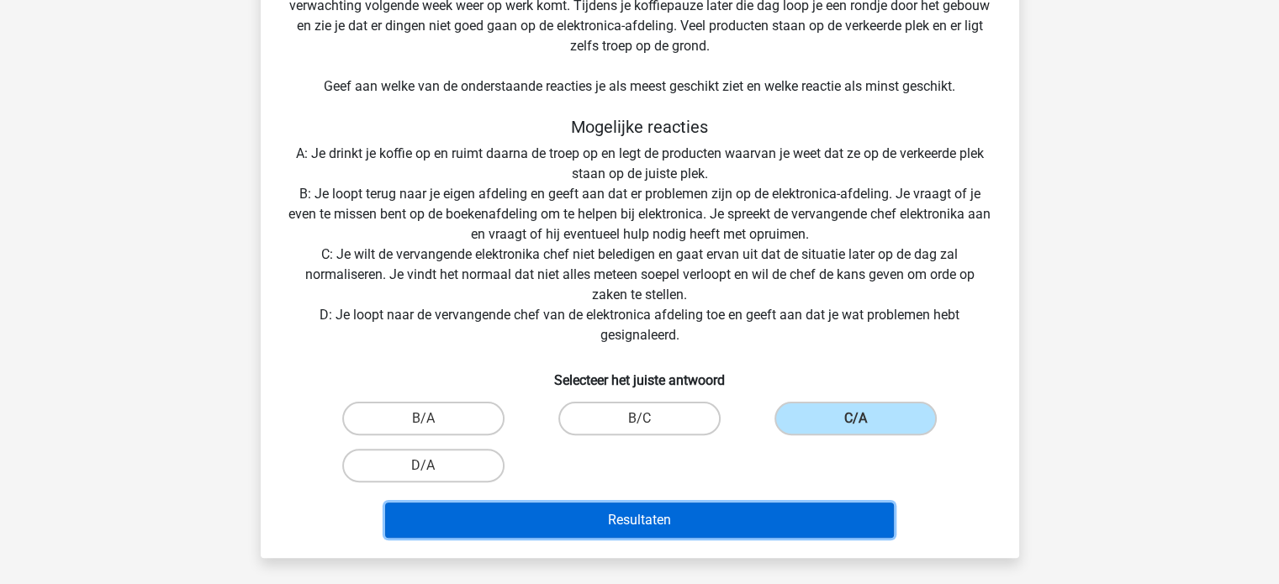
click at [785, 515] on button "Resultaten" at bounding box center [639, 520] width 509 height 35
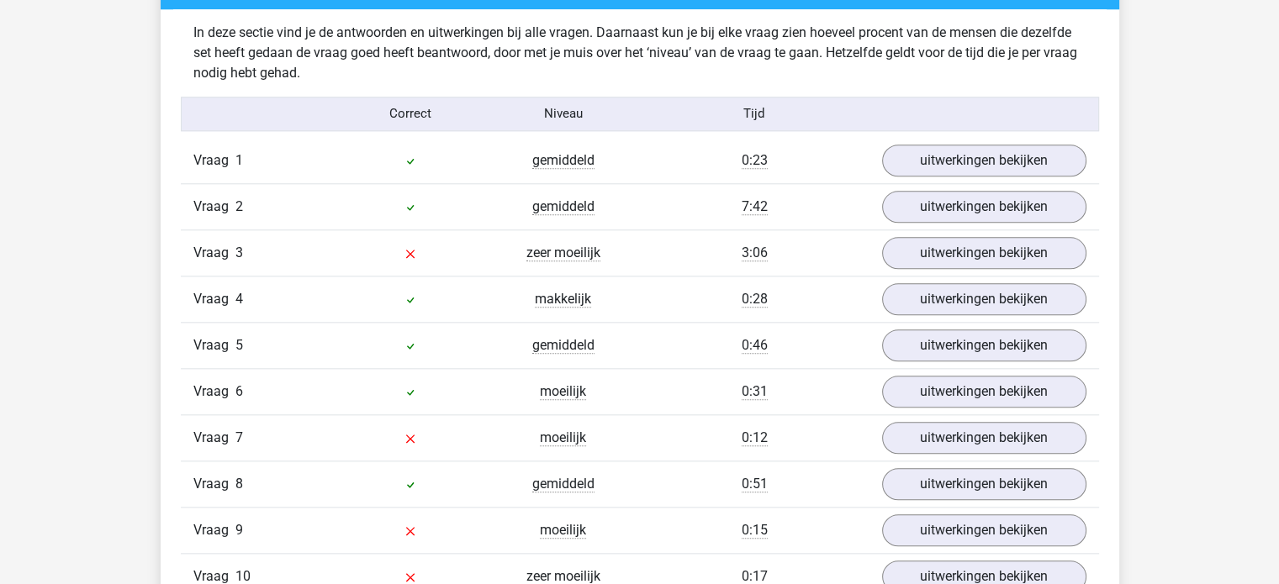
scroll to position [1794, 0]
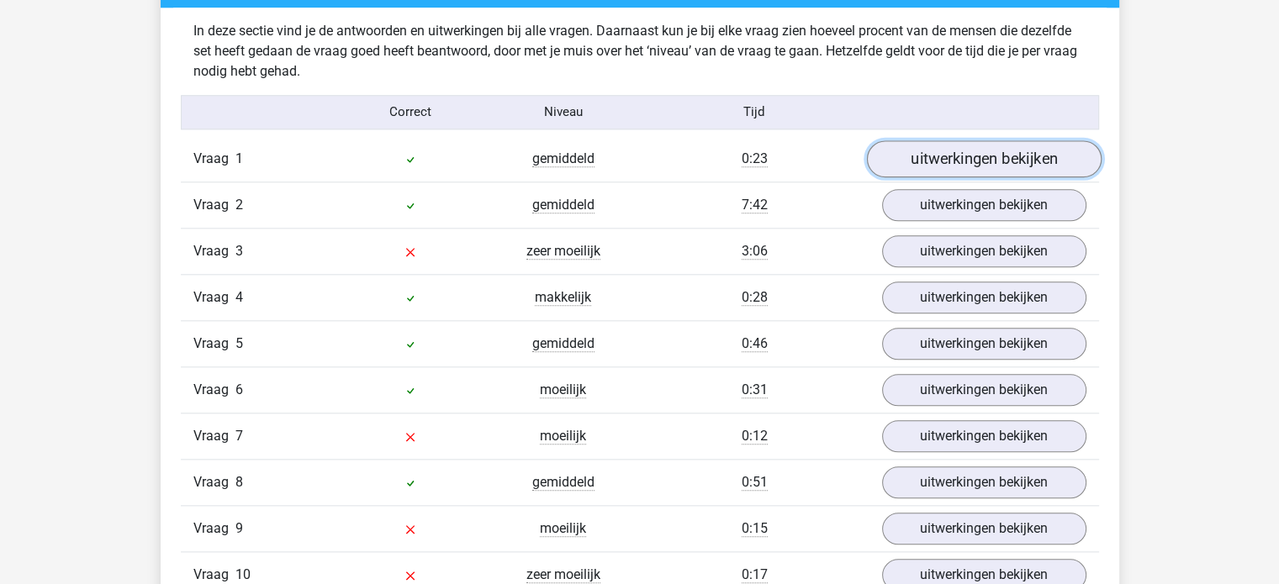
click at [933, 150] on link "uitwerkingen bekijken" at bounding box center [983, 158] width 235 height 37
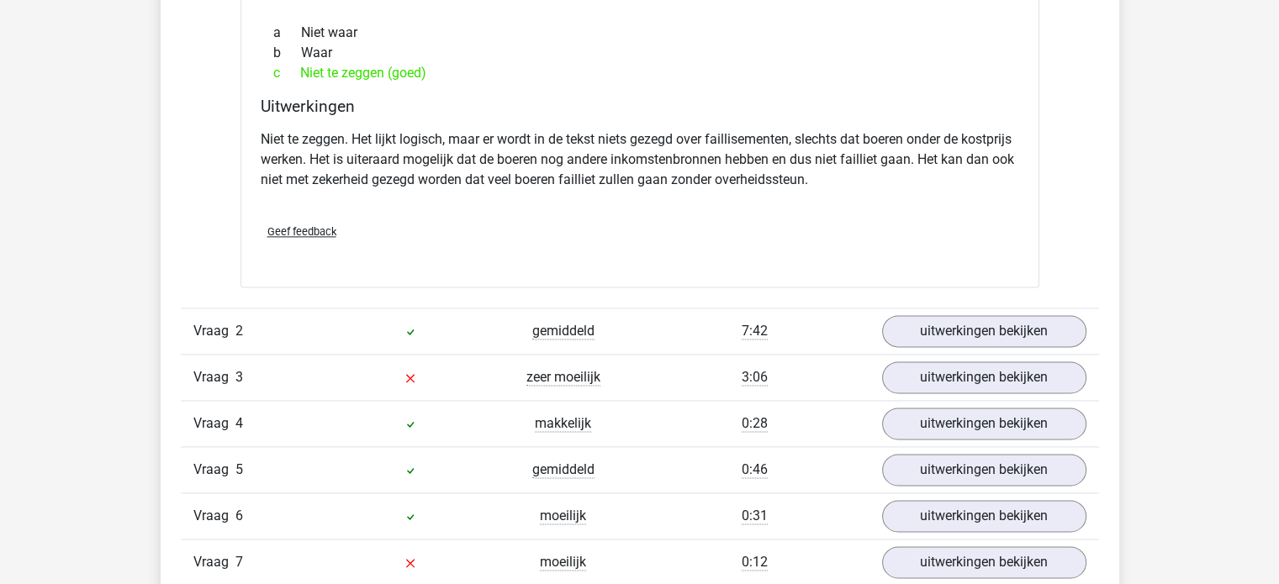
scroll to position [2184, 0]
click at [1017, 318] on link "uitwerkingen bekijken" at bounding box center [983, 329] width 235 height 37
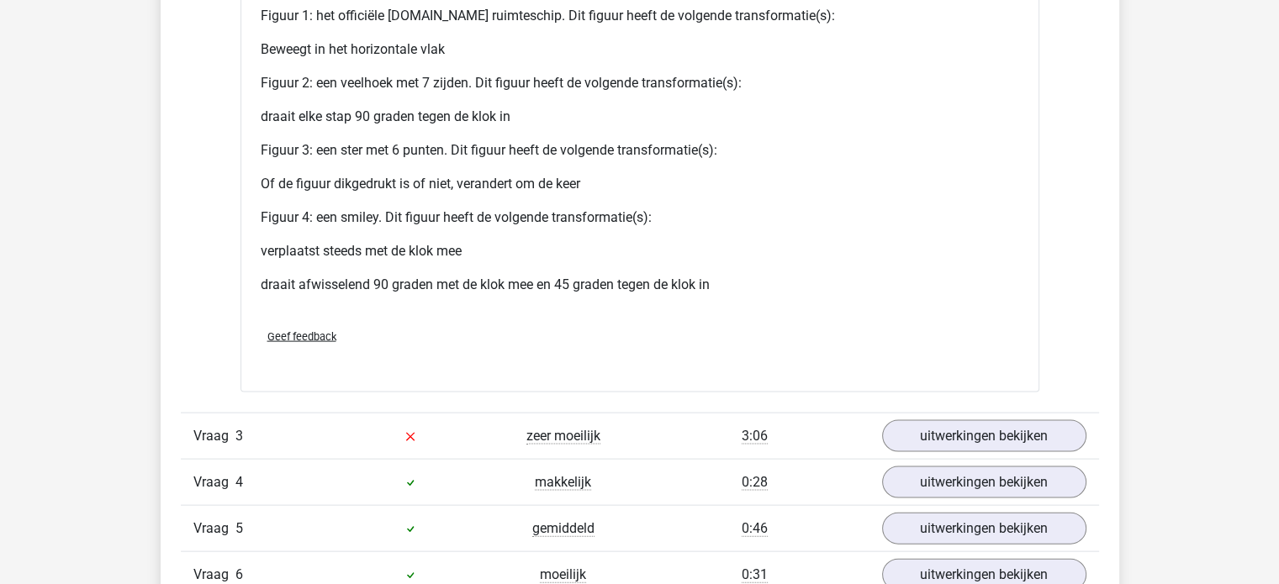
scroll to position [3614, 0]
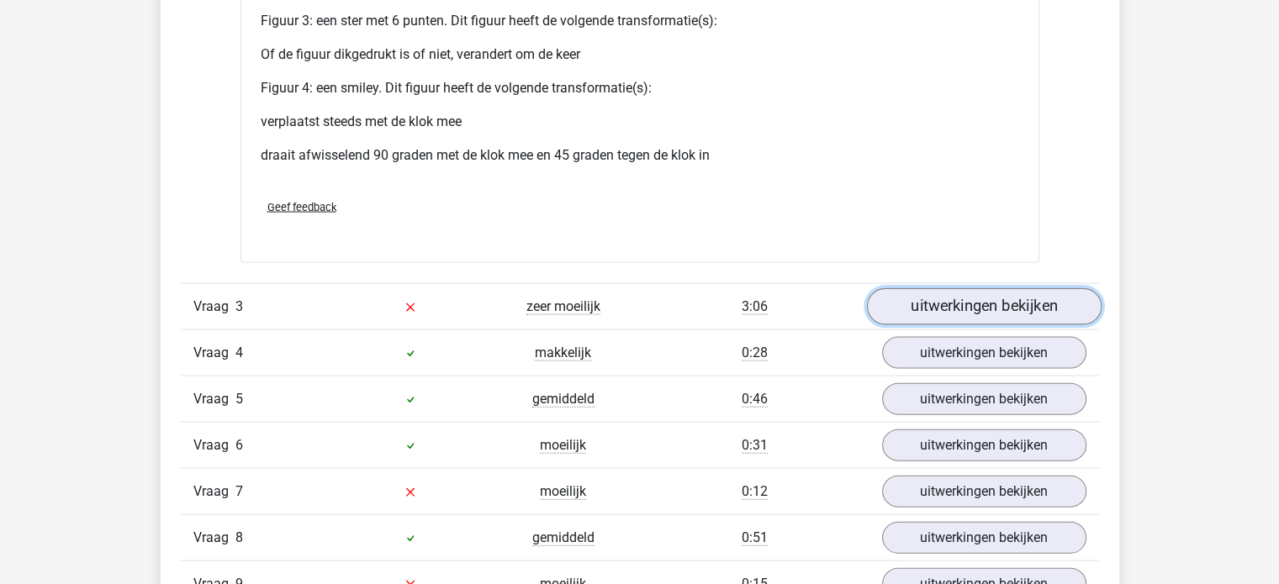
click at [941, 296] on link "uitwerkingen bekijken" at bounding box center [983, 306] width 235 height 37
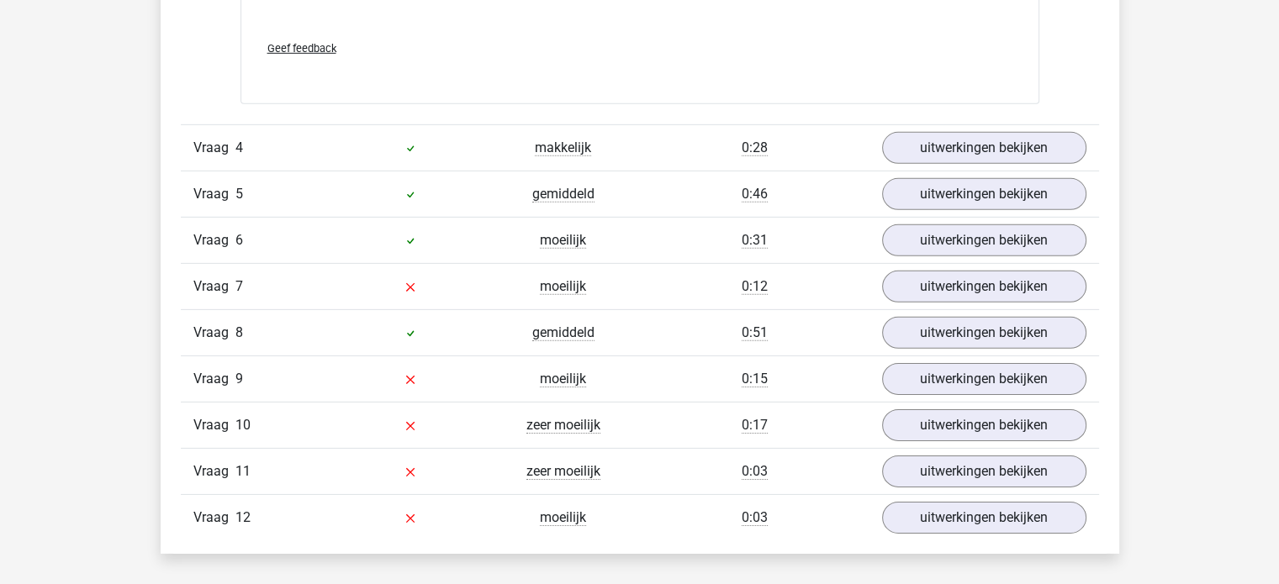
scroll to position [5232, 0]
drag, startPoint x: 946, startPoint y: 151, endPoint x: 922, endPoint y: 129, distance: 32.1
drag, startPoint x: 919, startPoint y: 130, endPoint x: 905, endPoint y: 144, distance: 19.6
click at [905, 144] on link "uitwerkingen bekijken" at bounding box center [983, 147] width 235 height 37
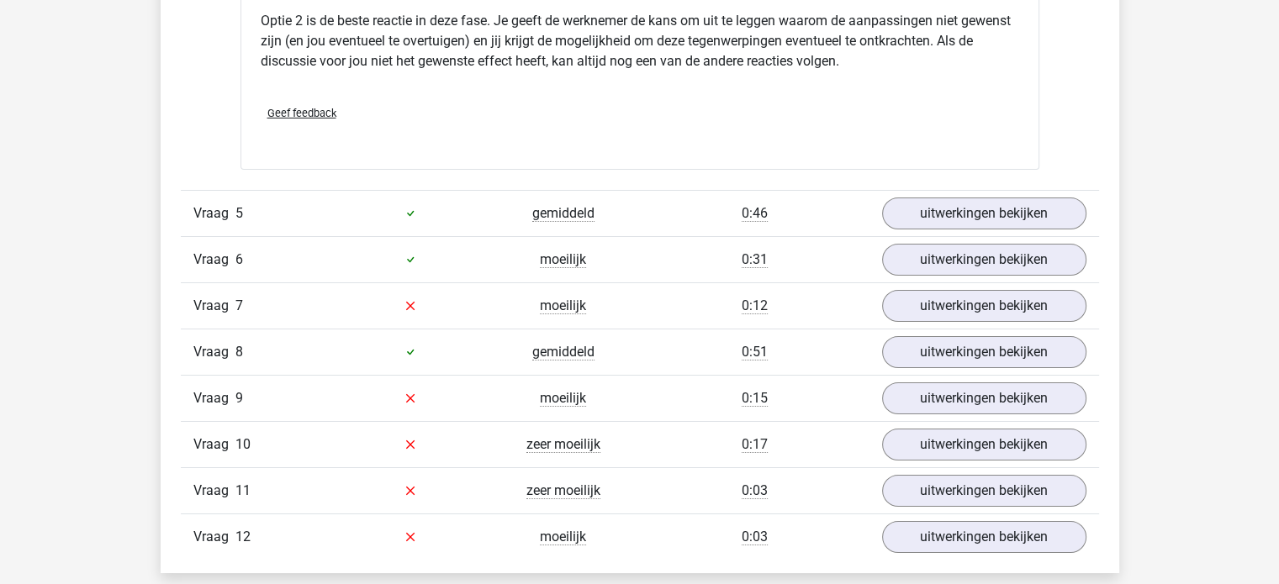
scroll to position [6057, 0]
click at [974, 201] on link "uitwerkingen bekijken" at bounding box center [983, 213] width 235 height 37
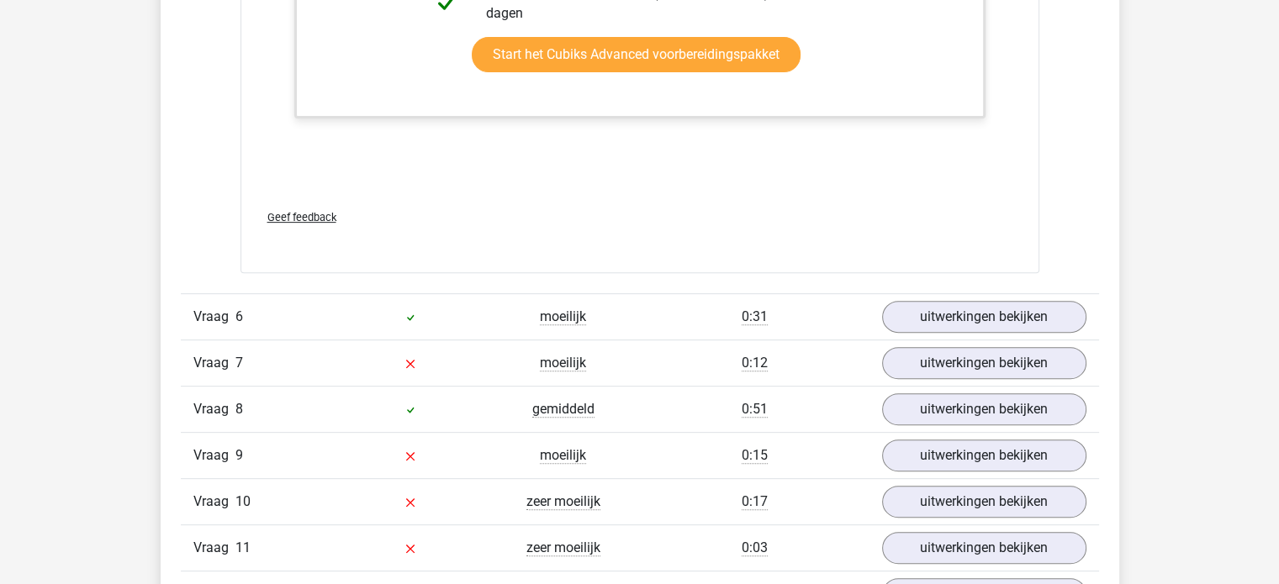
scroll to position [7007, 0]
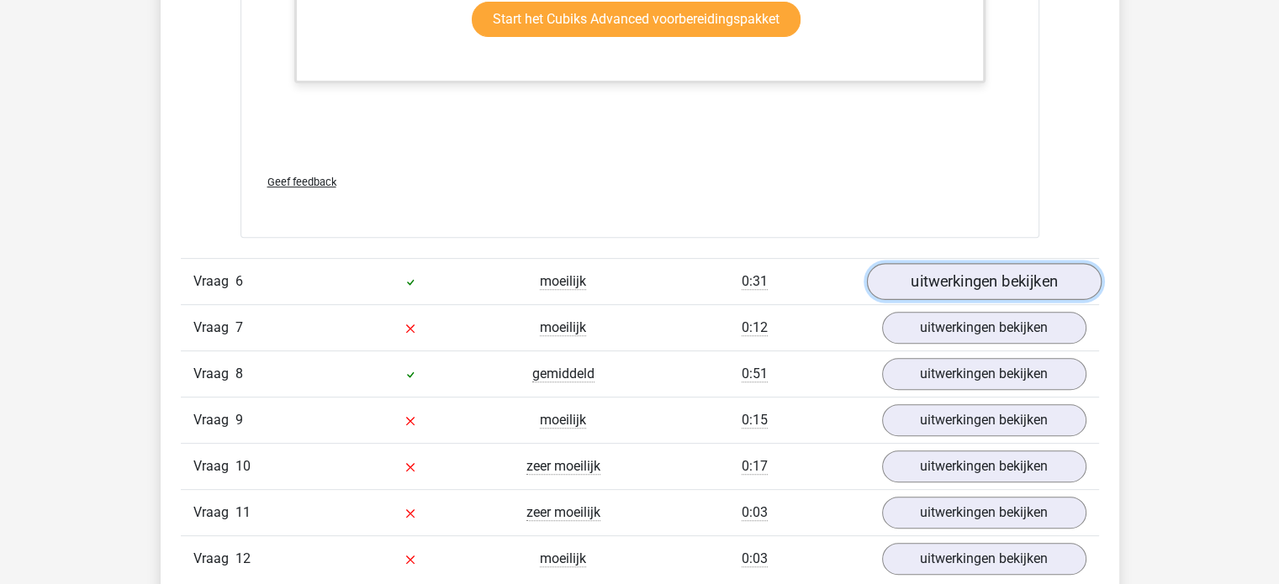
click at [949, 272] on link "uitwerkingen bekijken" at bounding box center [983, 281] width 235 height 37
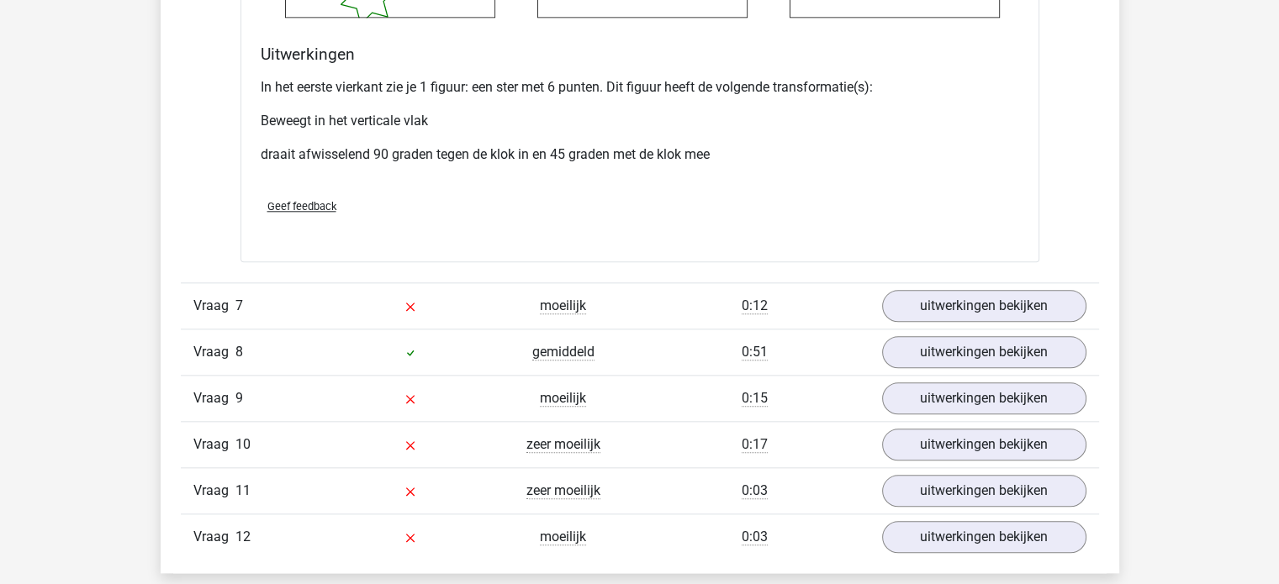
scroll to position [8155, 0]
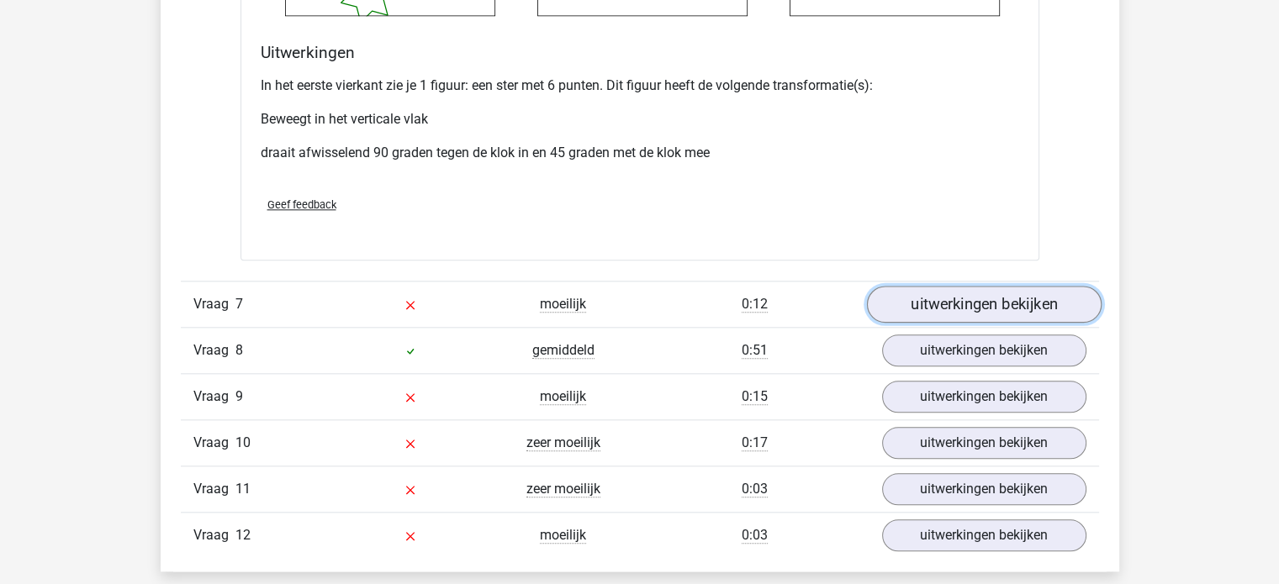
click at [958, 305] on link "uitwerkingen bekijken" at bounding box center [983, 304] width 235 height 37
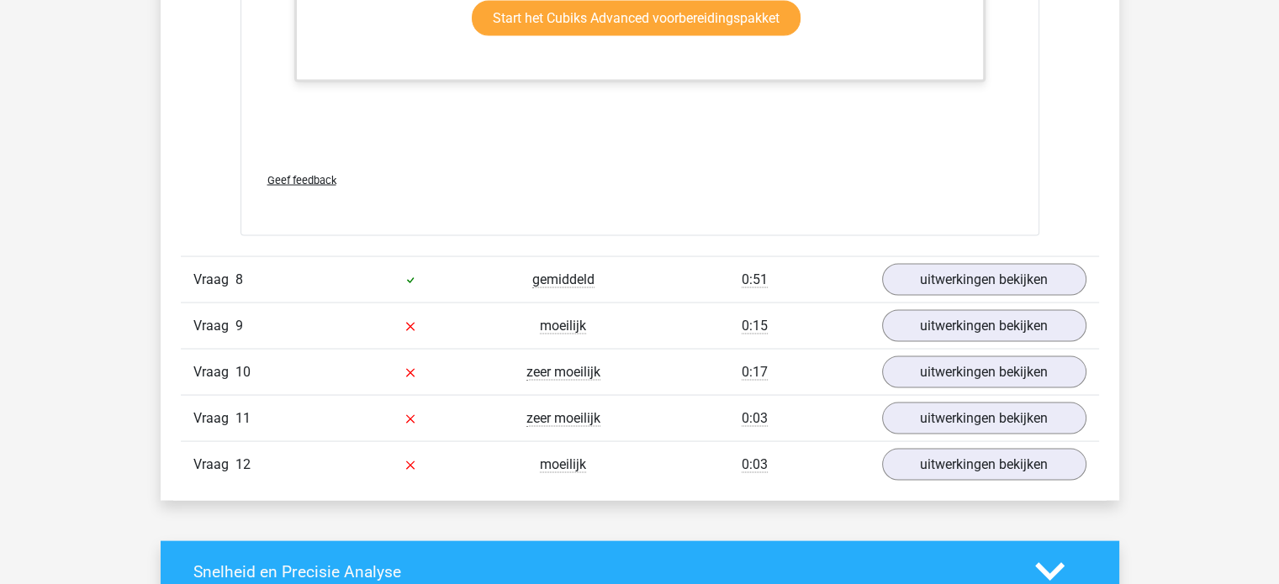
scroll to position [9647, 0]
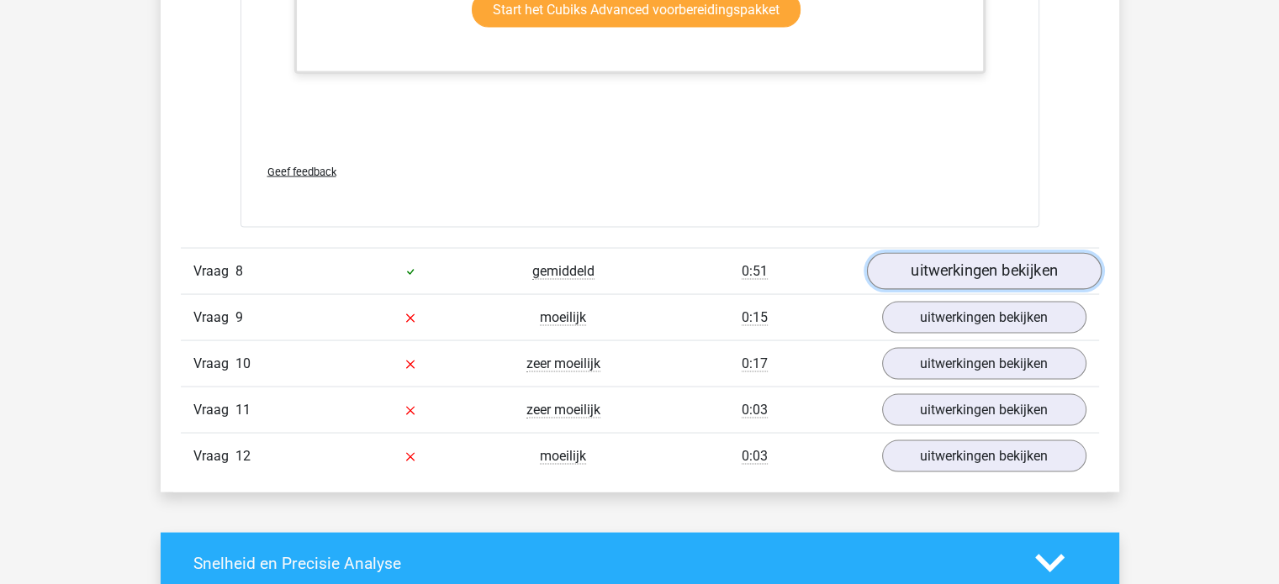
click at [907, 263] on link "uitwerkingen bekijken" at bounding box center [983, 271] width 235 height 37
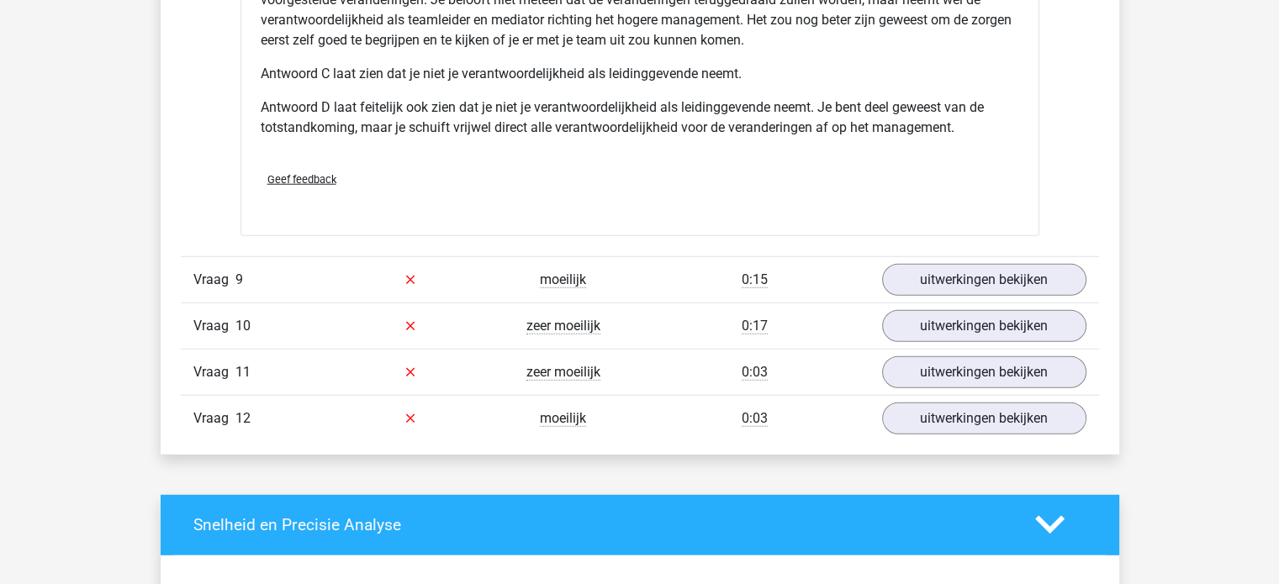
scroll to position [10684, 0]
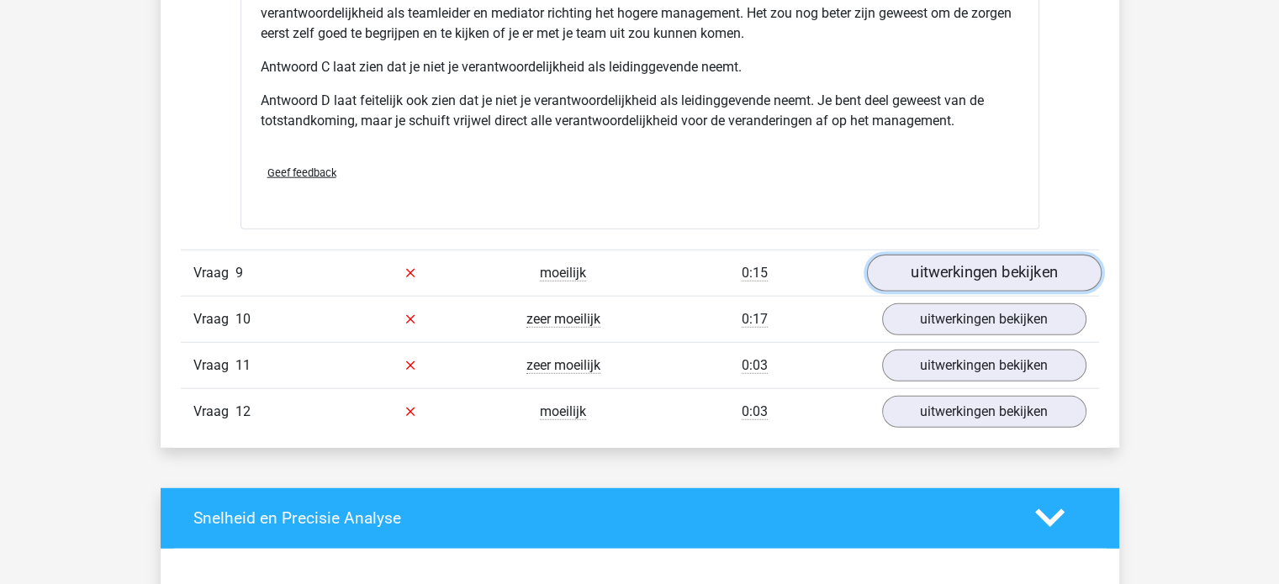
drag, startPoint x: 924, startPoint y: 272, endPoint x: 911, endPoint y: 268, distance: 13.3
click at [911, 268] on link "uitwerkingen bekijken" at bounding box center [983, 273] width 235 height 37
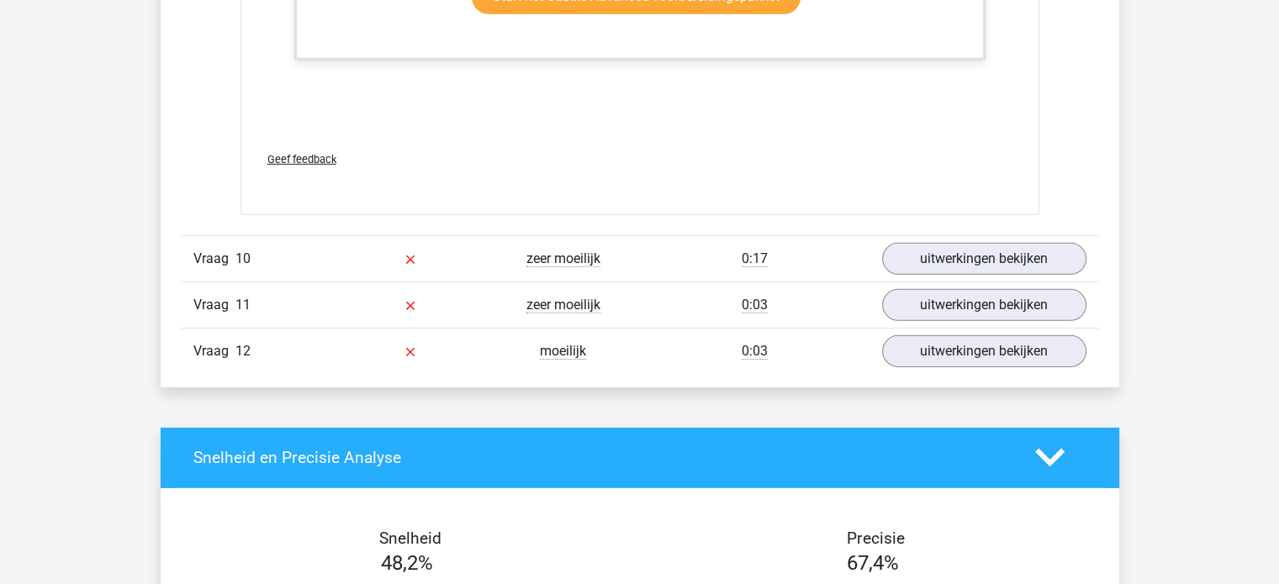
scroll to position [11636, 0]
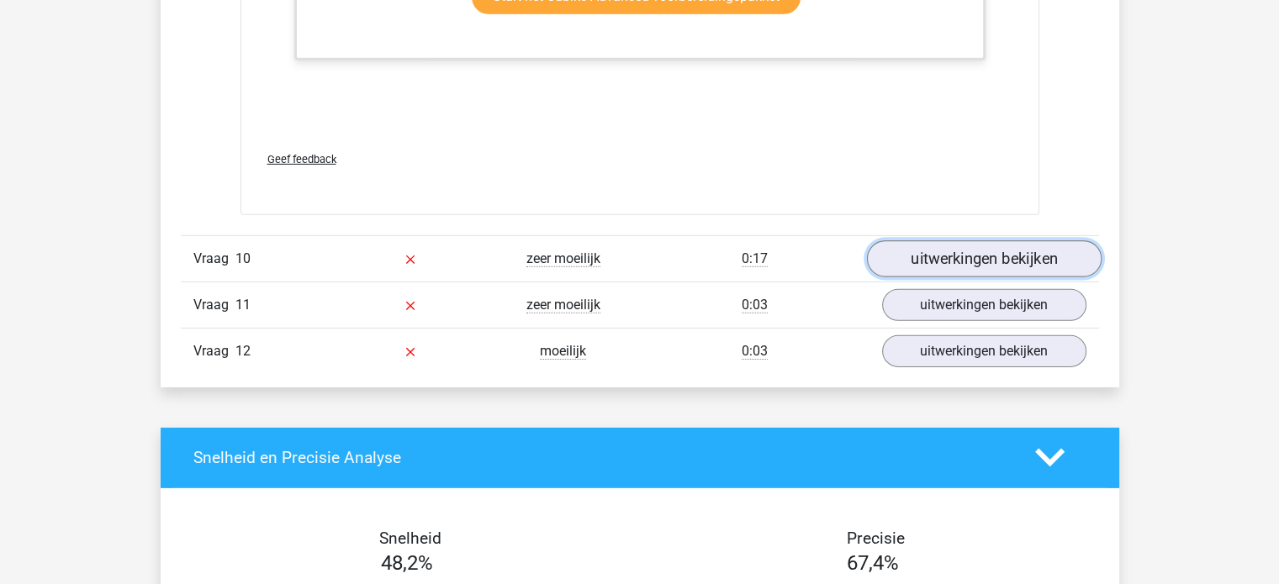
click at [1013, 240] on link "uitwerkingen bekijken" at bounding box center [983, 258] width 235 height 37
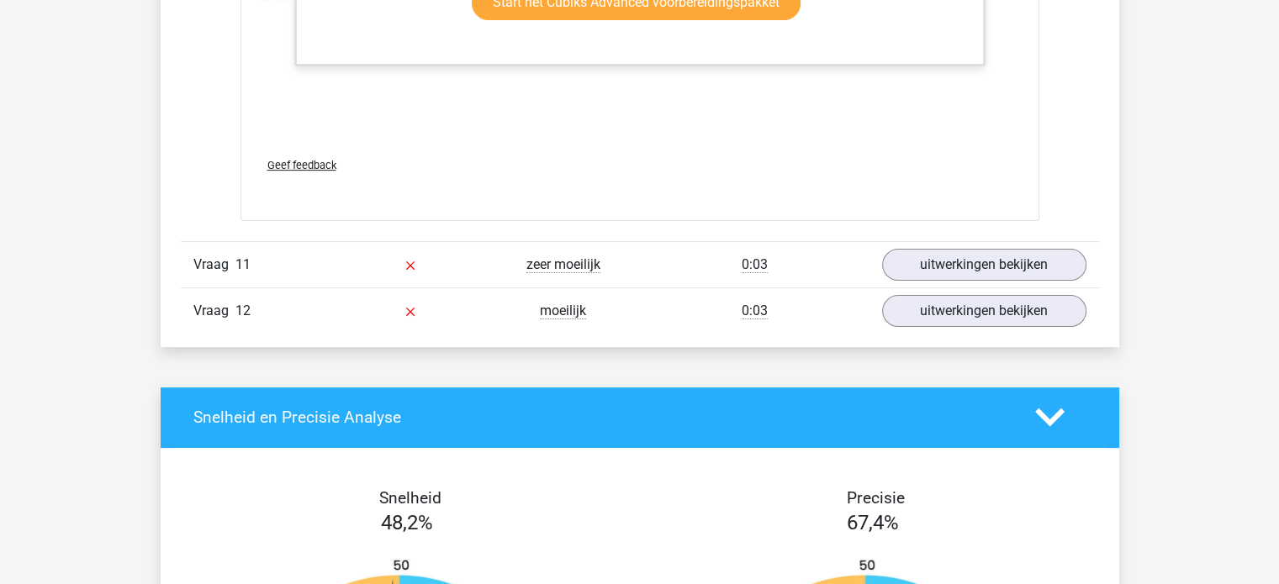
scroll to position [13220, 0]
